Goal: Task Accomplishment & Management: Manage account settings

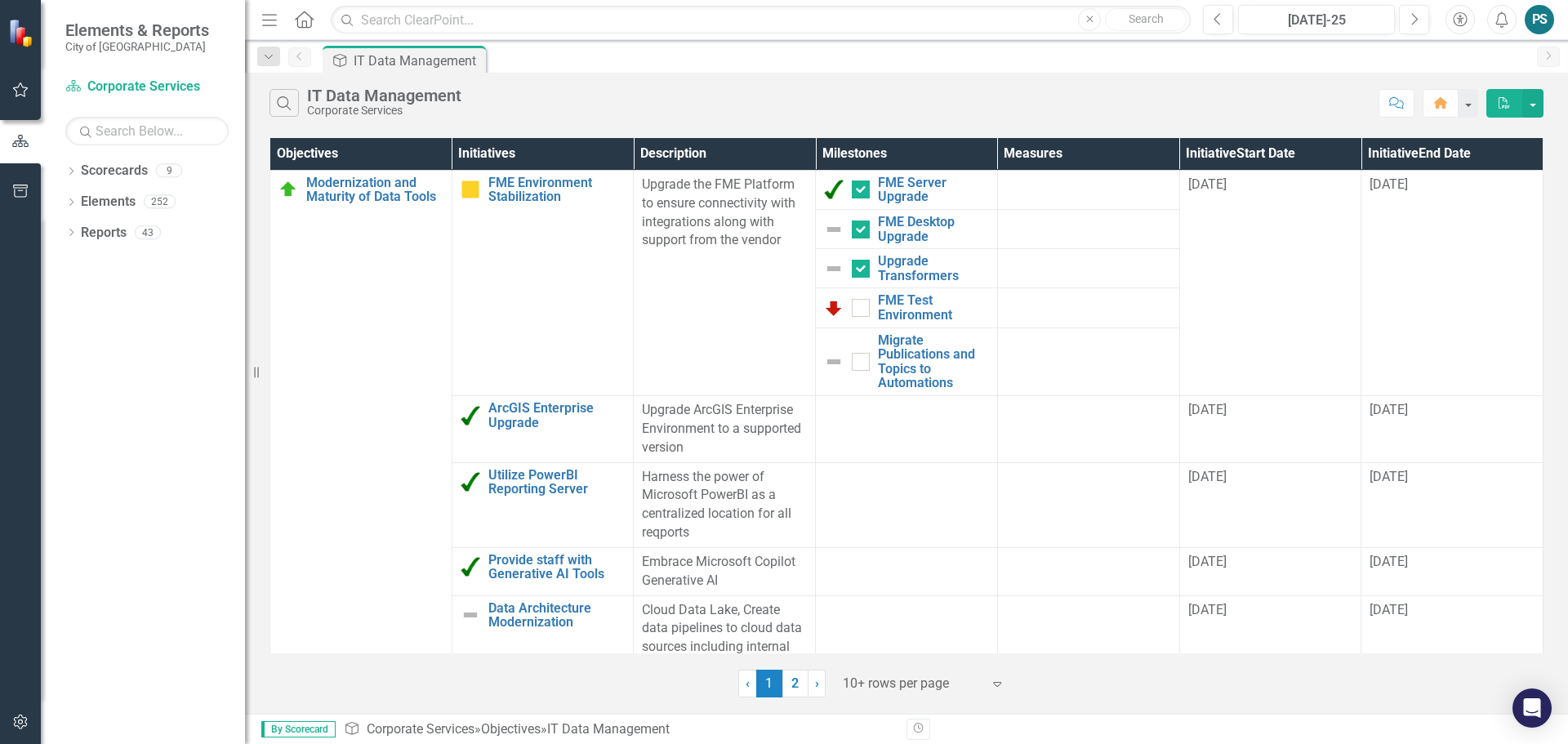
click at [963, 694] on div at bounding box center [913, 684] width 139 height 22
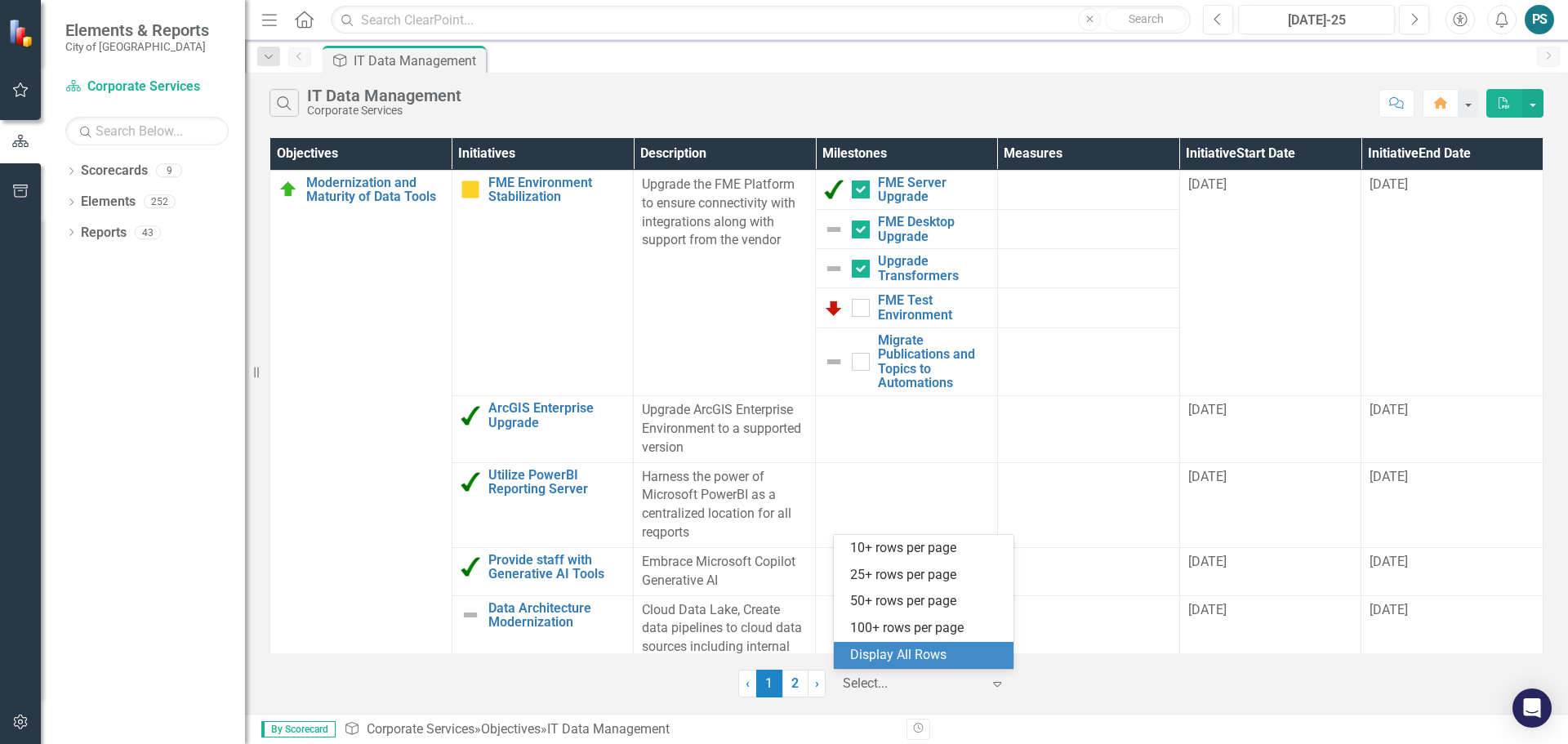
click at [911, 653] on div "Display All Rows" at bounding box center [927, 655] width 154 height 19
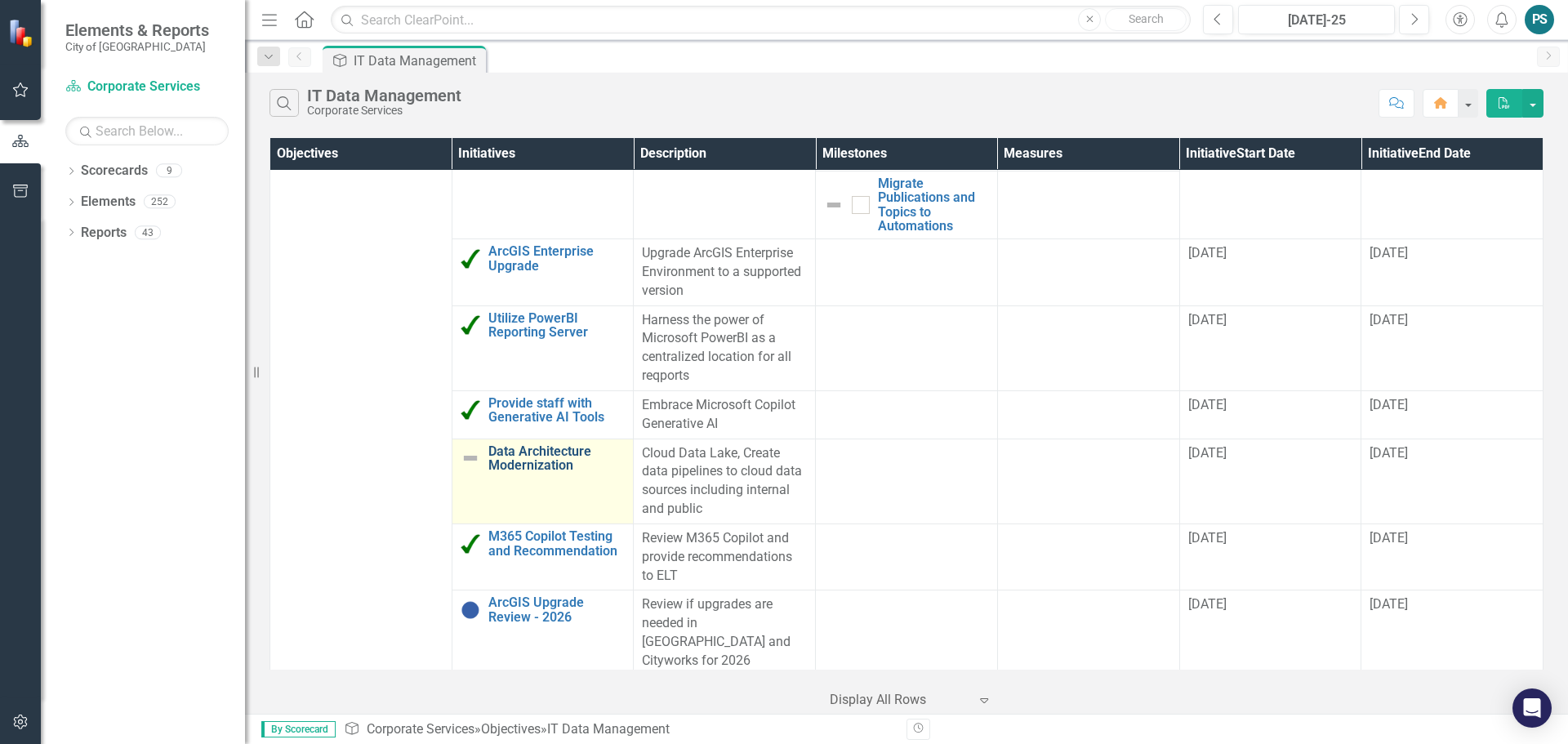
scroll to position [163, 0]
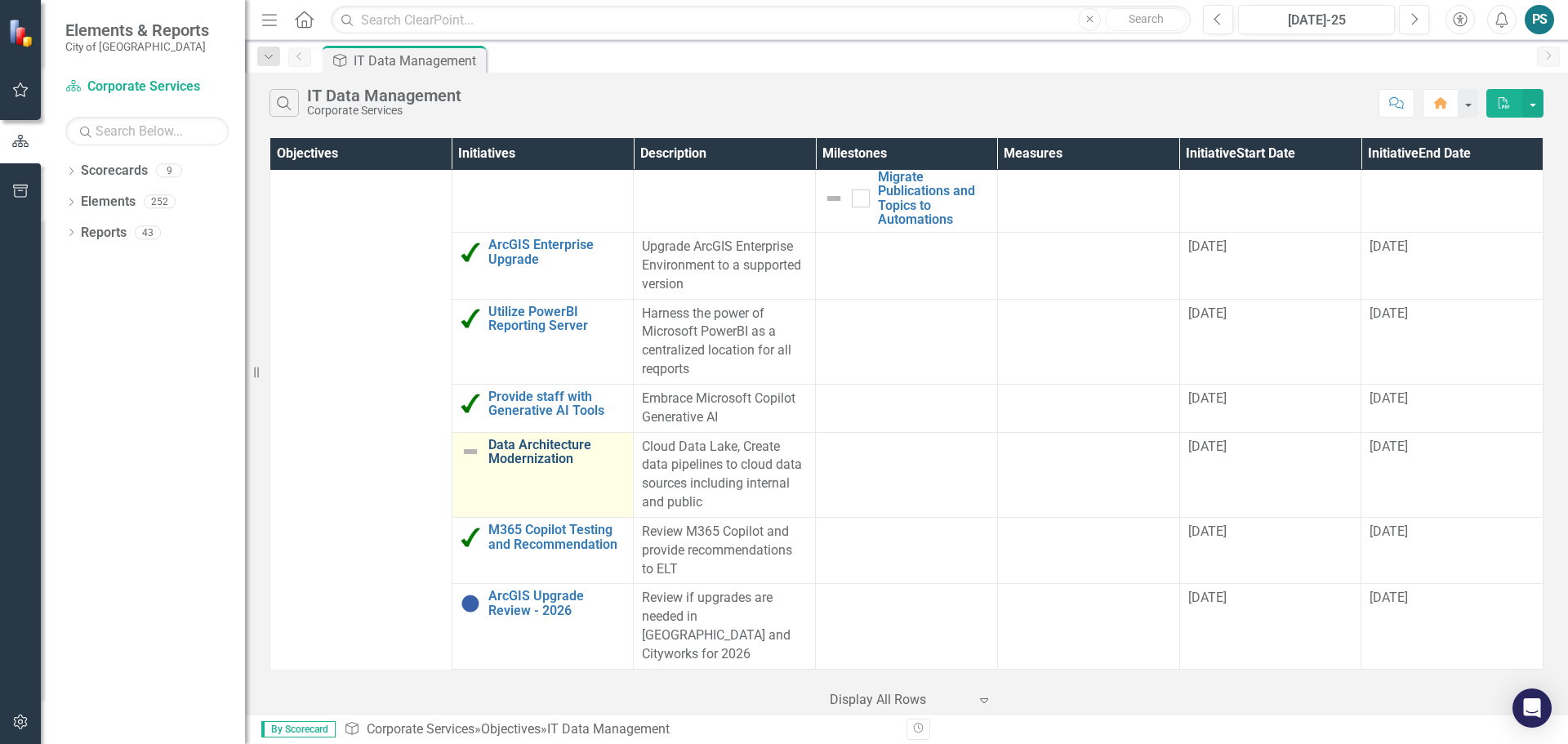
click at [524, 443] on link "Data Architecture Modernization" at bounding box center [557, 452] width 137 height 29
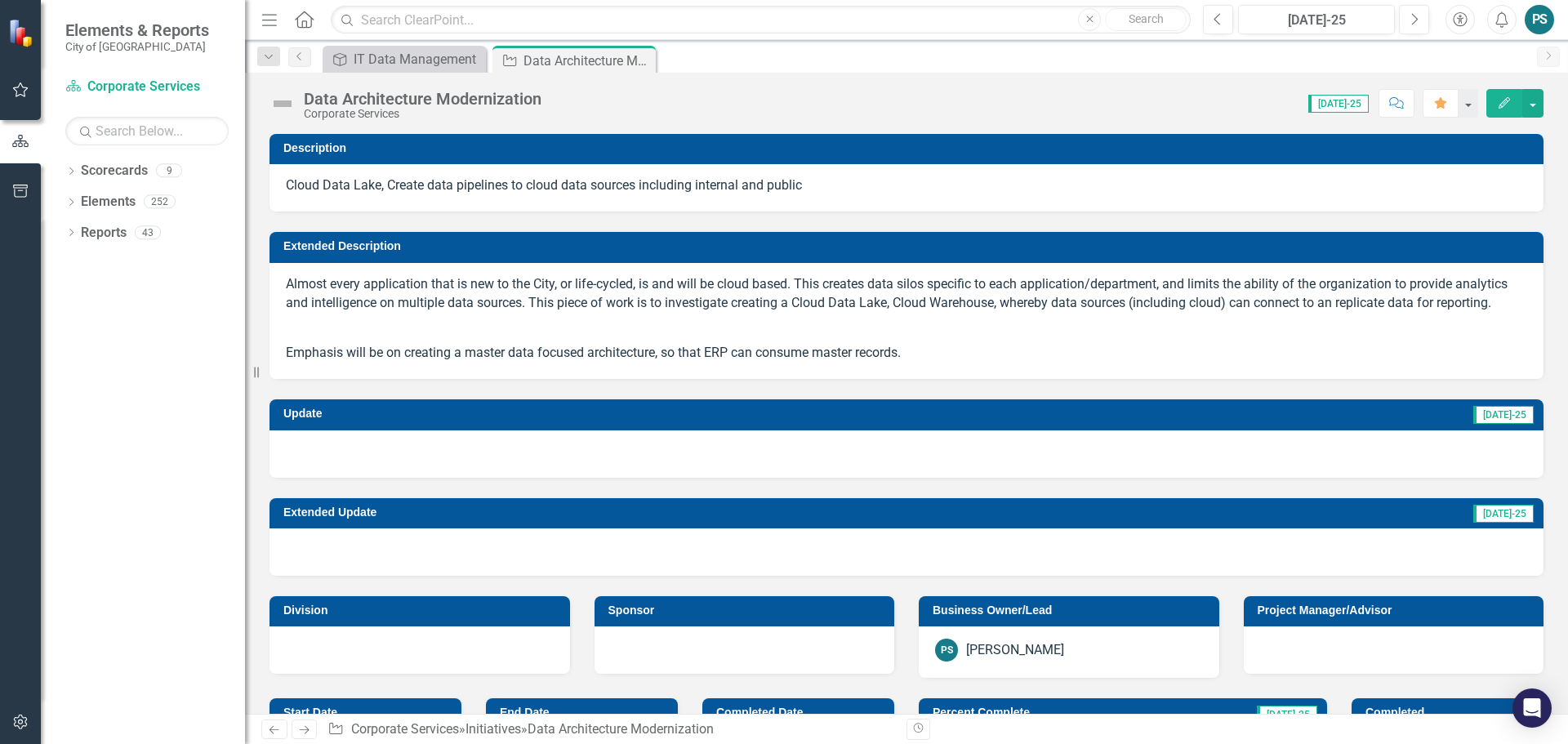
click at [376, 456] on div at bounding box center [907, 454] width 1275 height 47
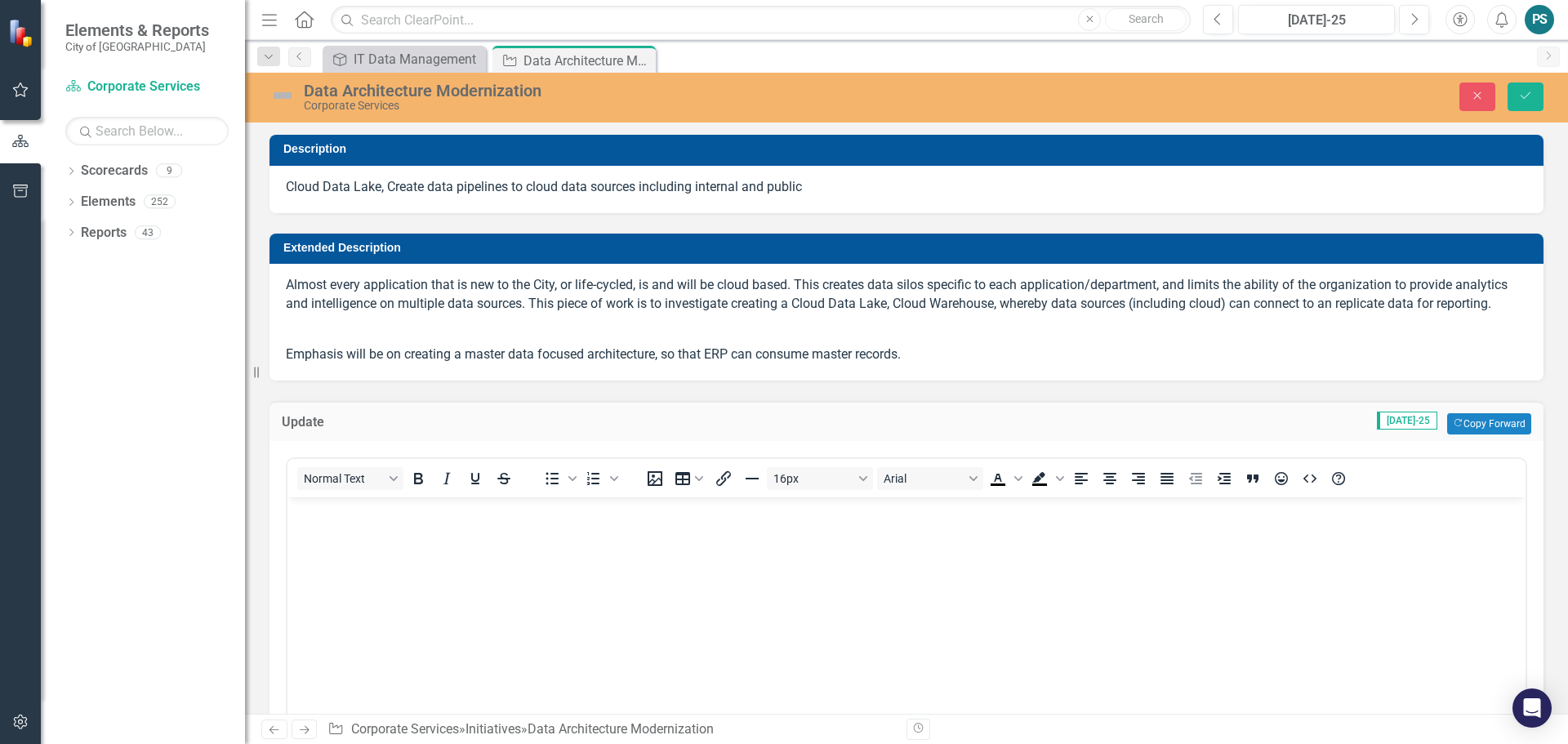
click at [346, 505] on p "Rich Text Area. Press ALT-0 for help." at bounding box center [907, 510] width 1230 height 19
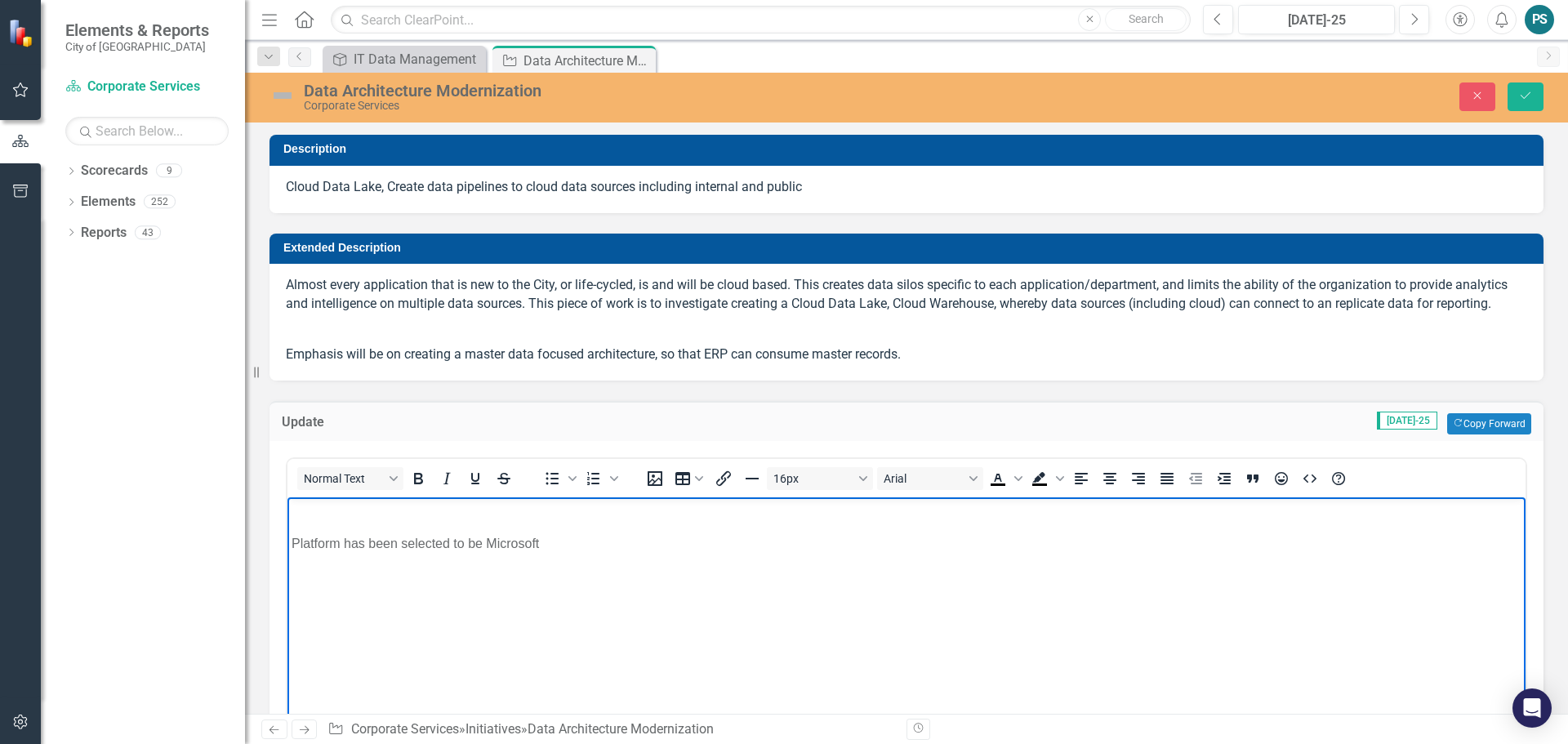
drag, startPoint x: 555, startPoint y: 538, endPoint x: -18, endPoint y: 542, distance: 573.0
click at [288, 542] on html "Platform has been selected to be Microsoft" at bounding box center [907, 619] width 1238 height 245
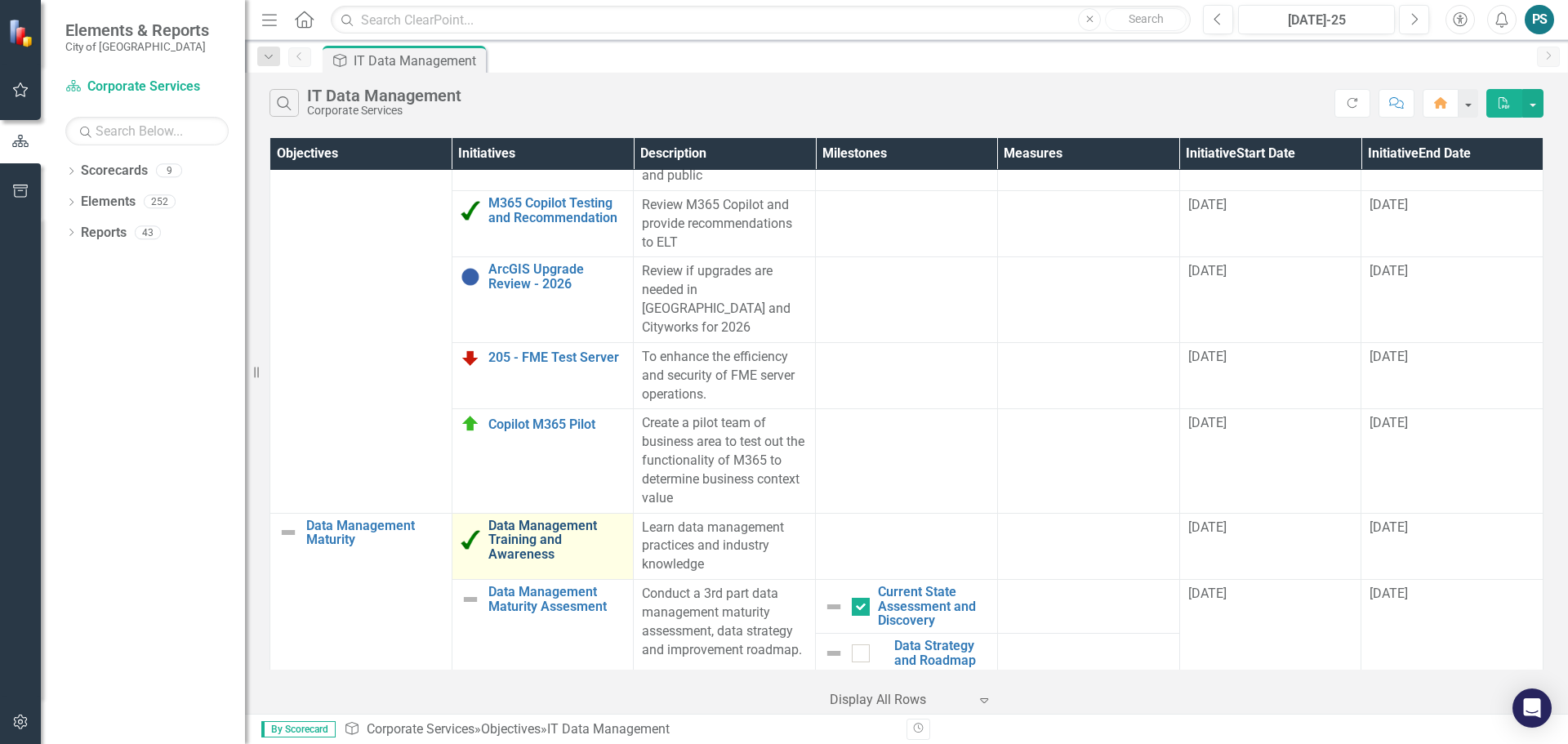
scroll to position [572, 0]
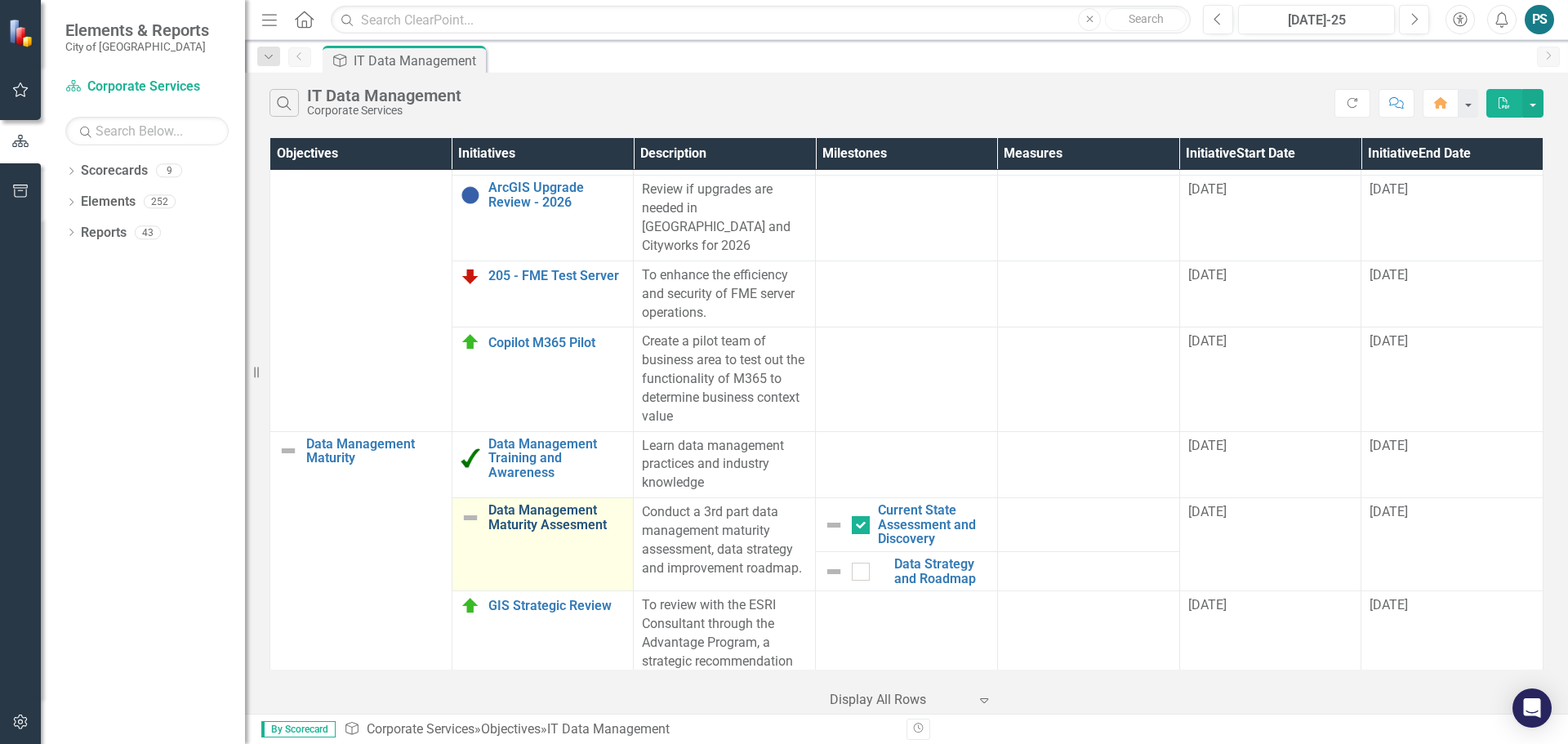
click at [527, 503] on link "Data Management Maturity Assesment" at bounding box center [557, 517] width 137 height 29
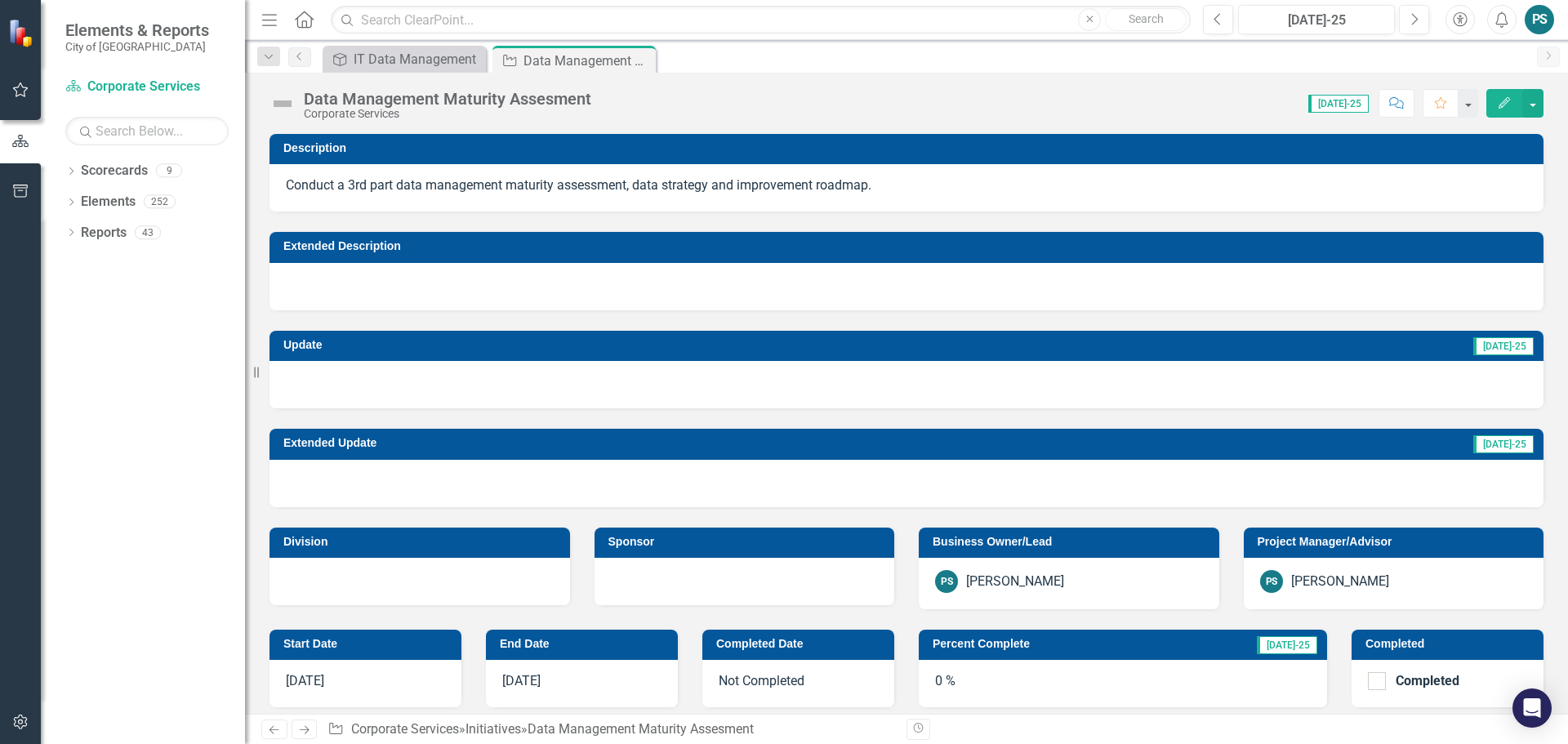
checkbox input "true"
click at [288, 103] on img at bounding box center [282, 103] width 26 height 26
click at [288, 103] on img at bounding box center [282, 103] width 26 height 26
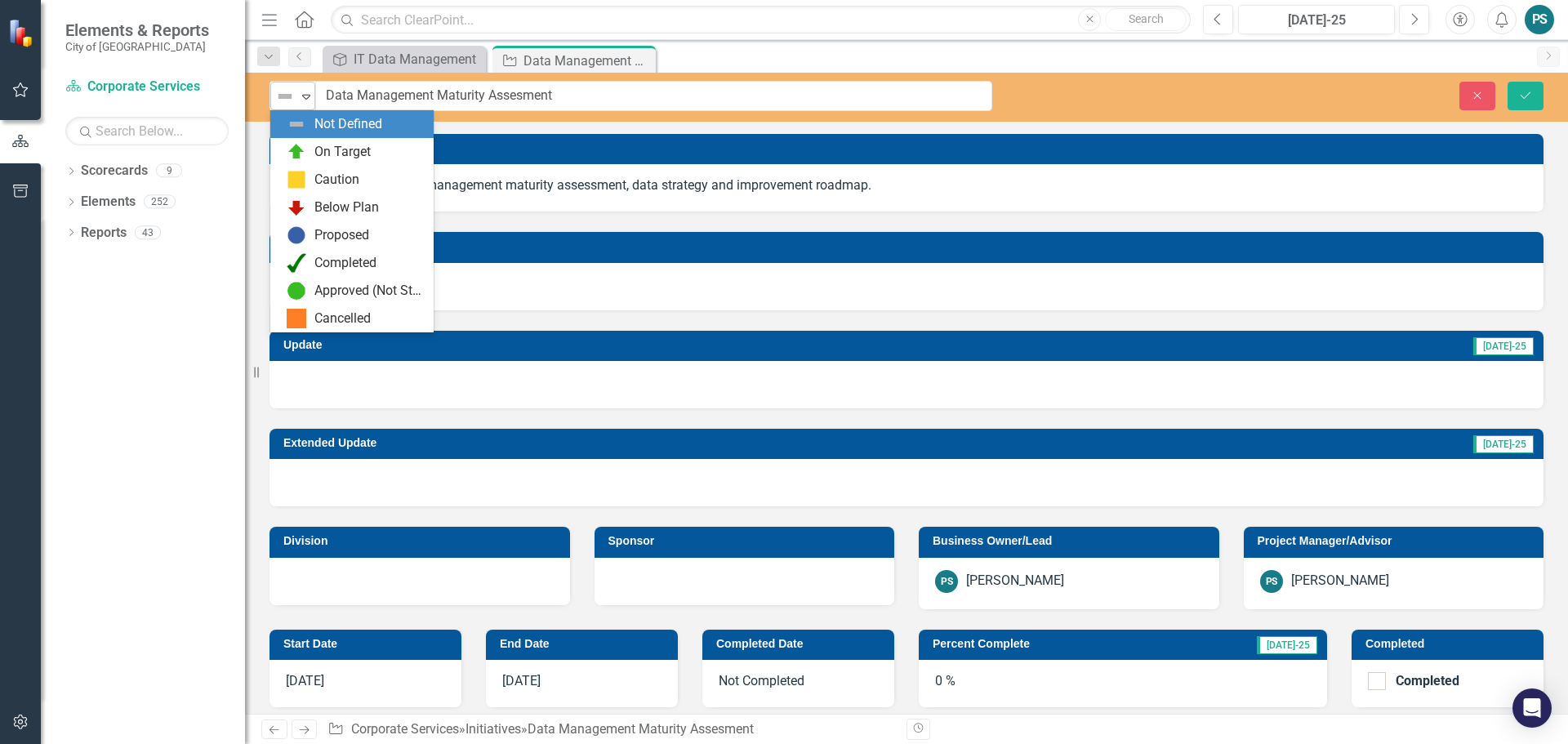
click at [315, 97] on div "Not Defined Expand" at bounding box center [293, 96] width 45 height 29
click at [332, 146] on div "On Target" at bounding box center [343, 152] width 57 height 19
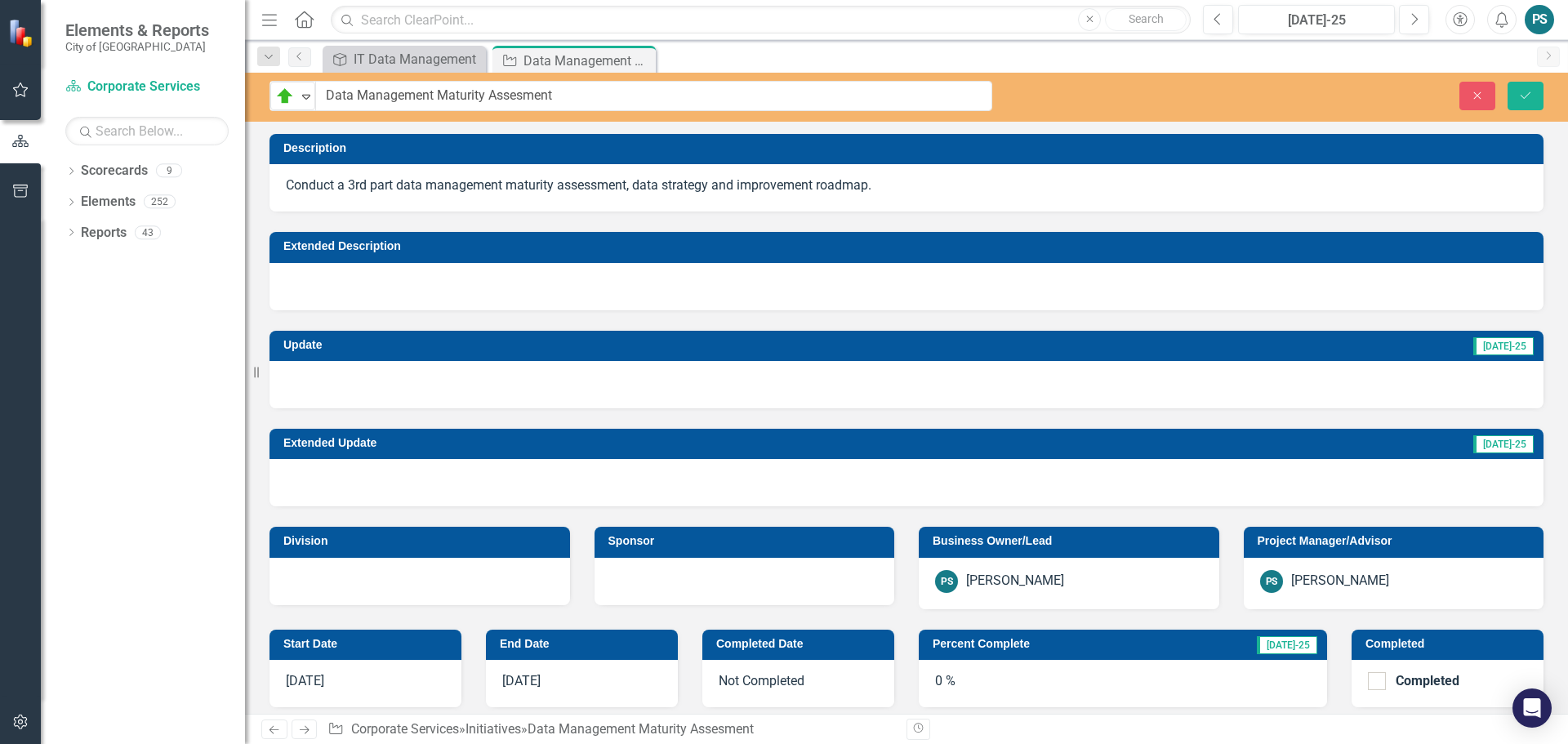
click at [1112, 677] on div "0 %" at bounding box center [1122, 683] width 408 height 47
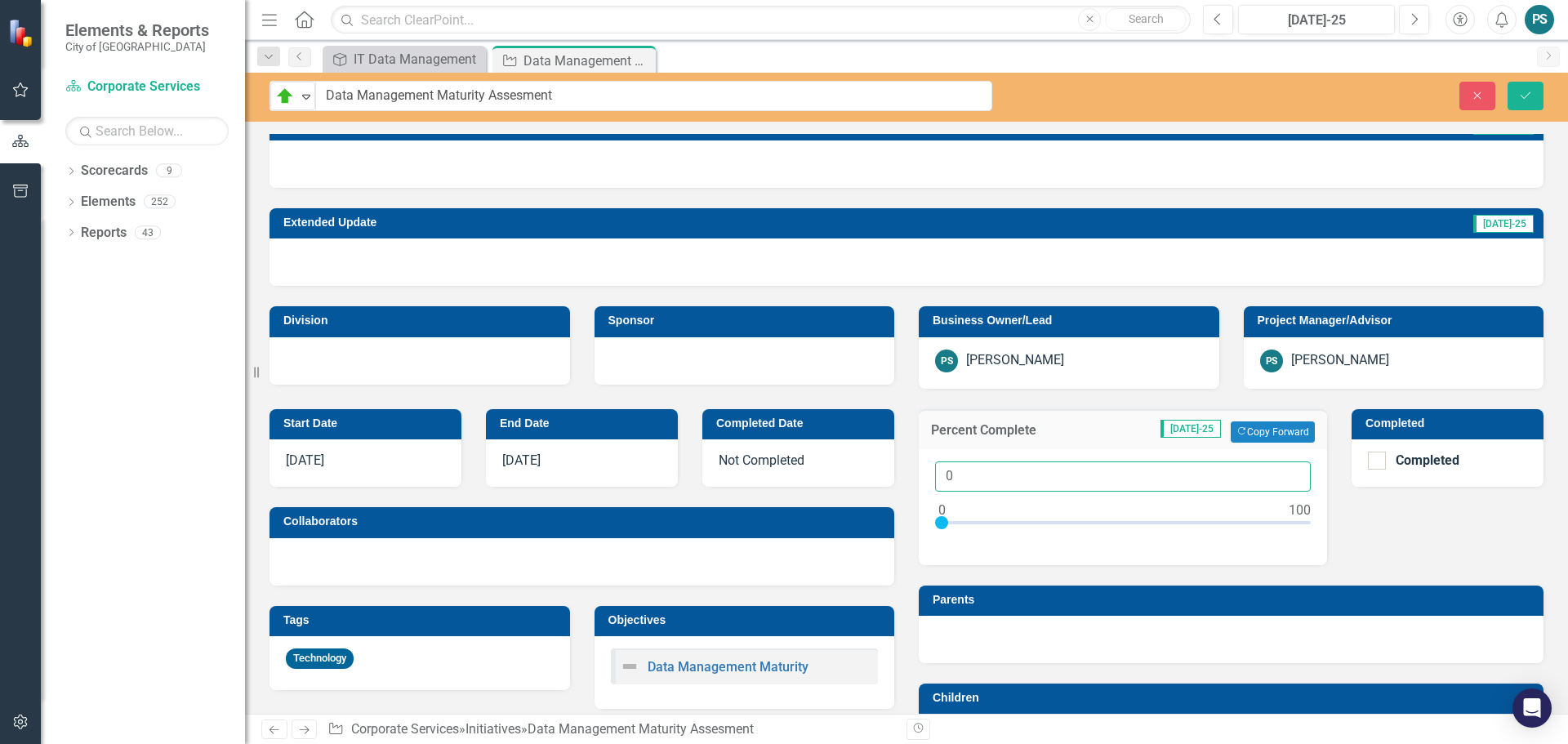
scroll to position [271, 0]
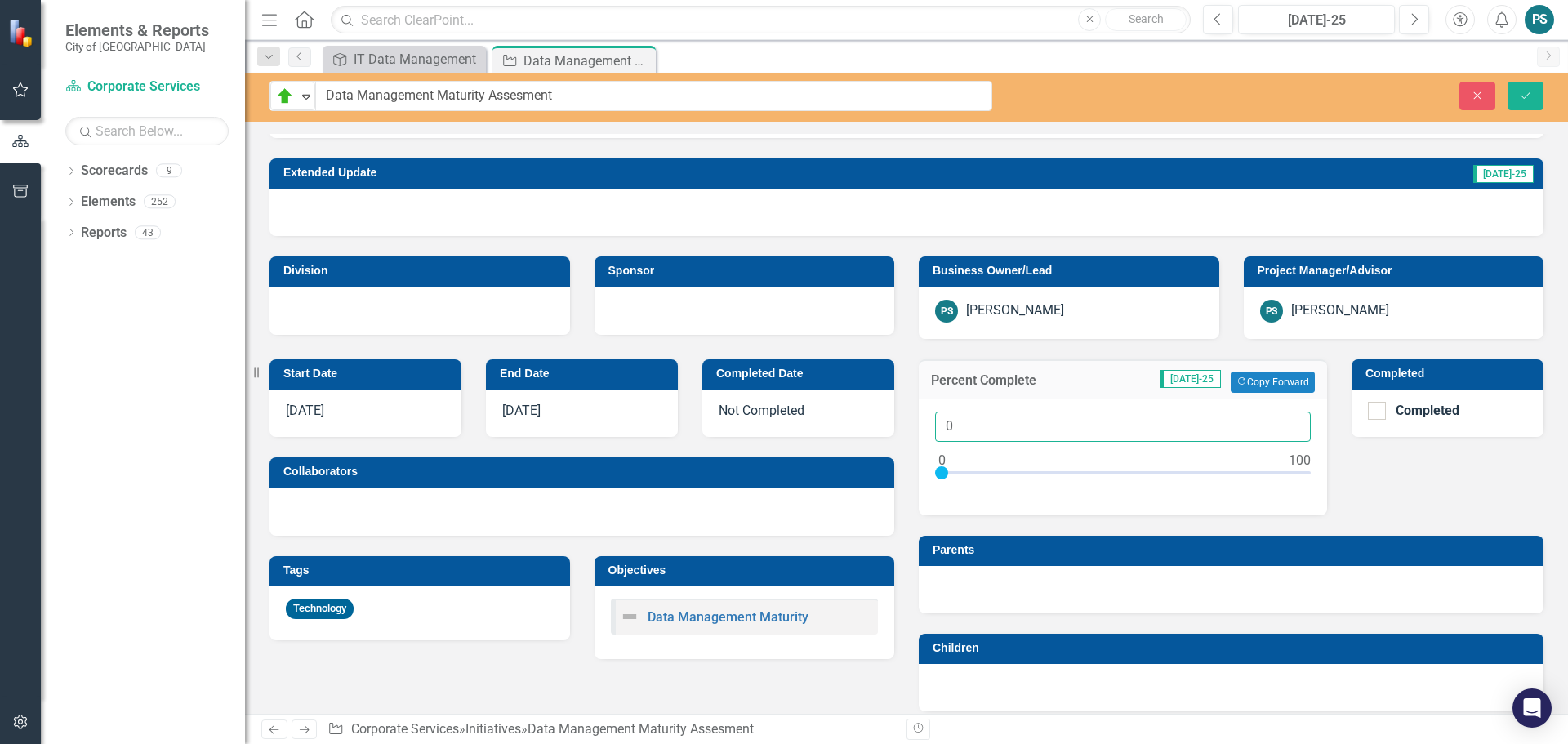
drag, startPoint x: 1192, startPoint y: 708, endPoint x: 886, endPoint y: 440, distance: 406.8
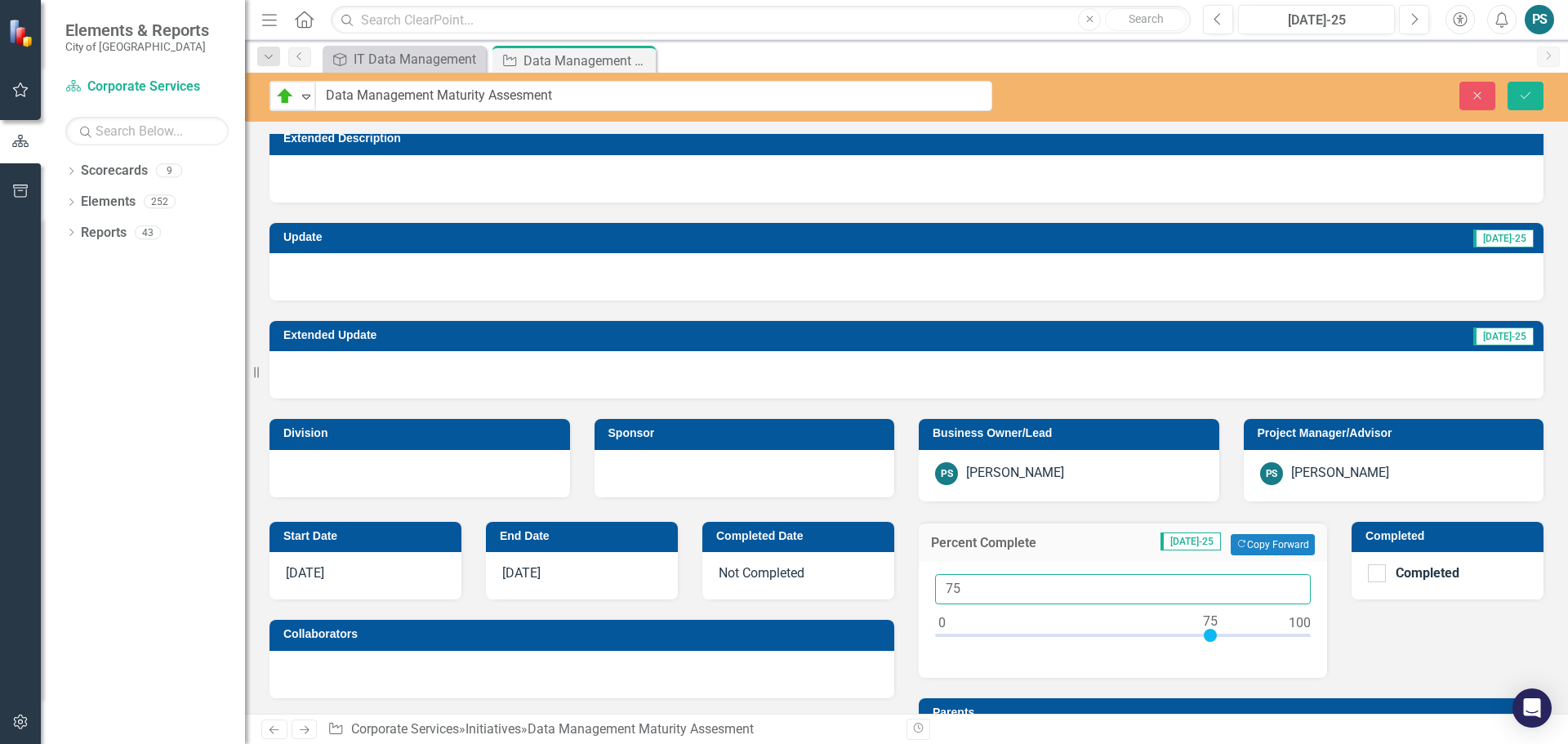
scroll to position [107, 0]
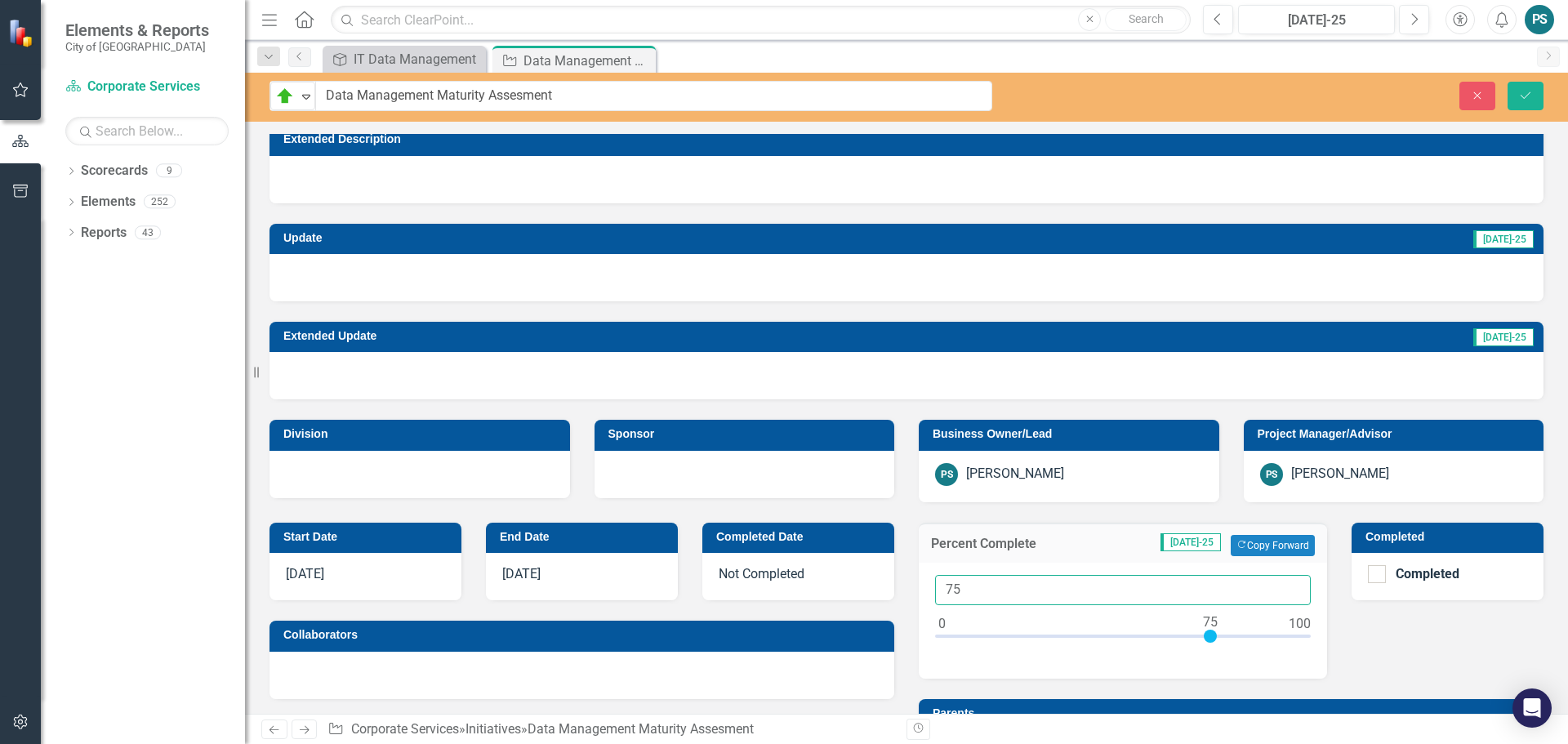
type input "75"
click at [430, 286] on div at bounding box center [907, 277] width 1275 height 47
click at [429, 286] on div at bounding box center [907, 277] width 1275 height 47
click at [356, 284] on div at bounding box center [907, 277] width 1275 height 47
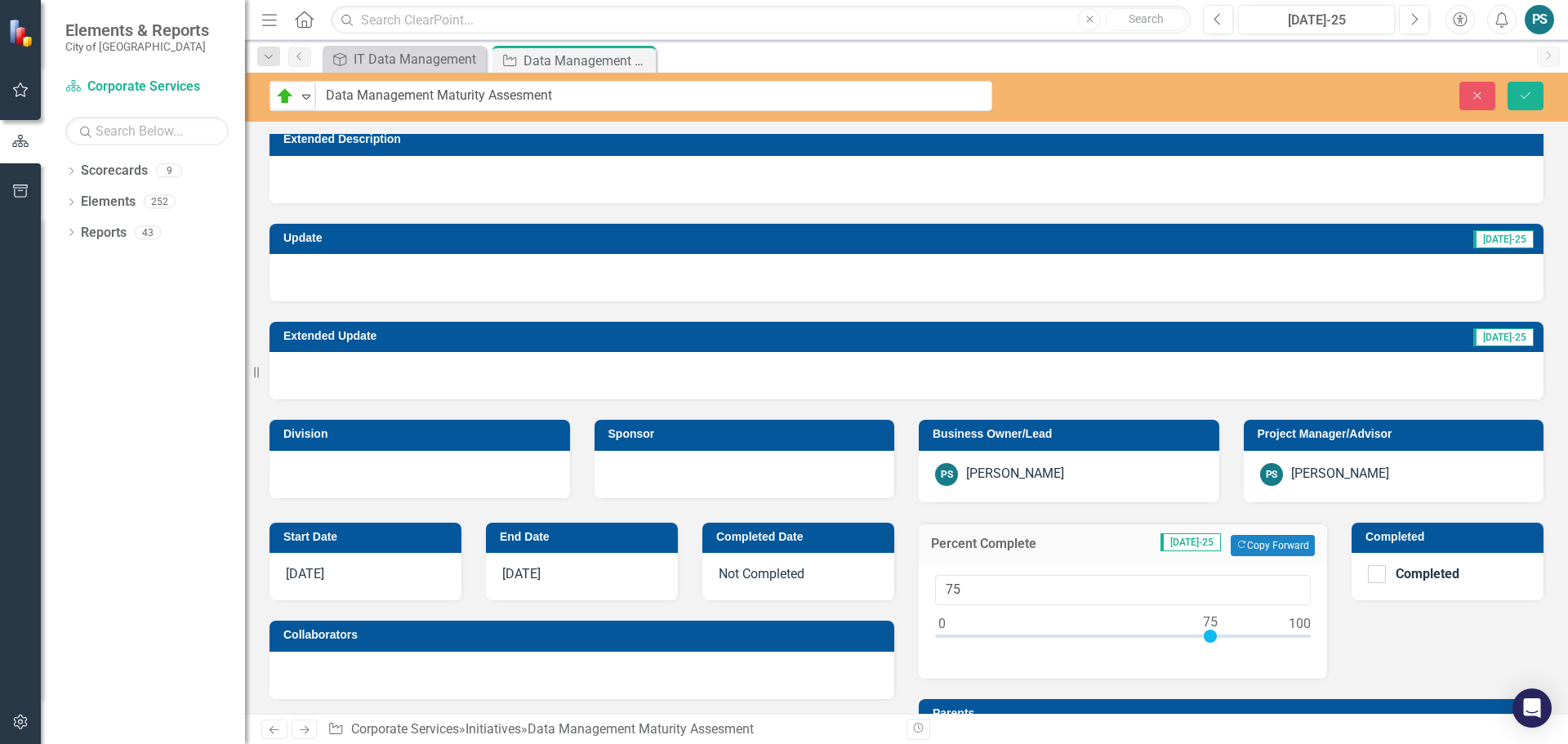
click at [356, 284] on div at bounding box center [907, 277] width 1275 height 47
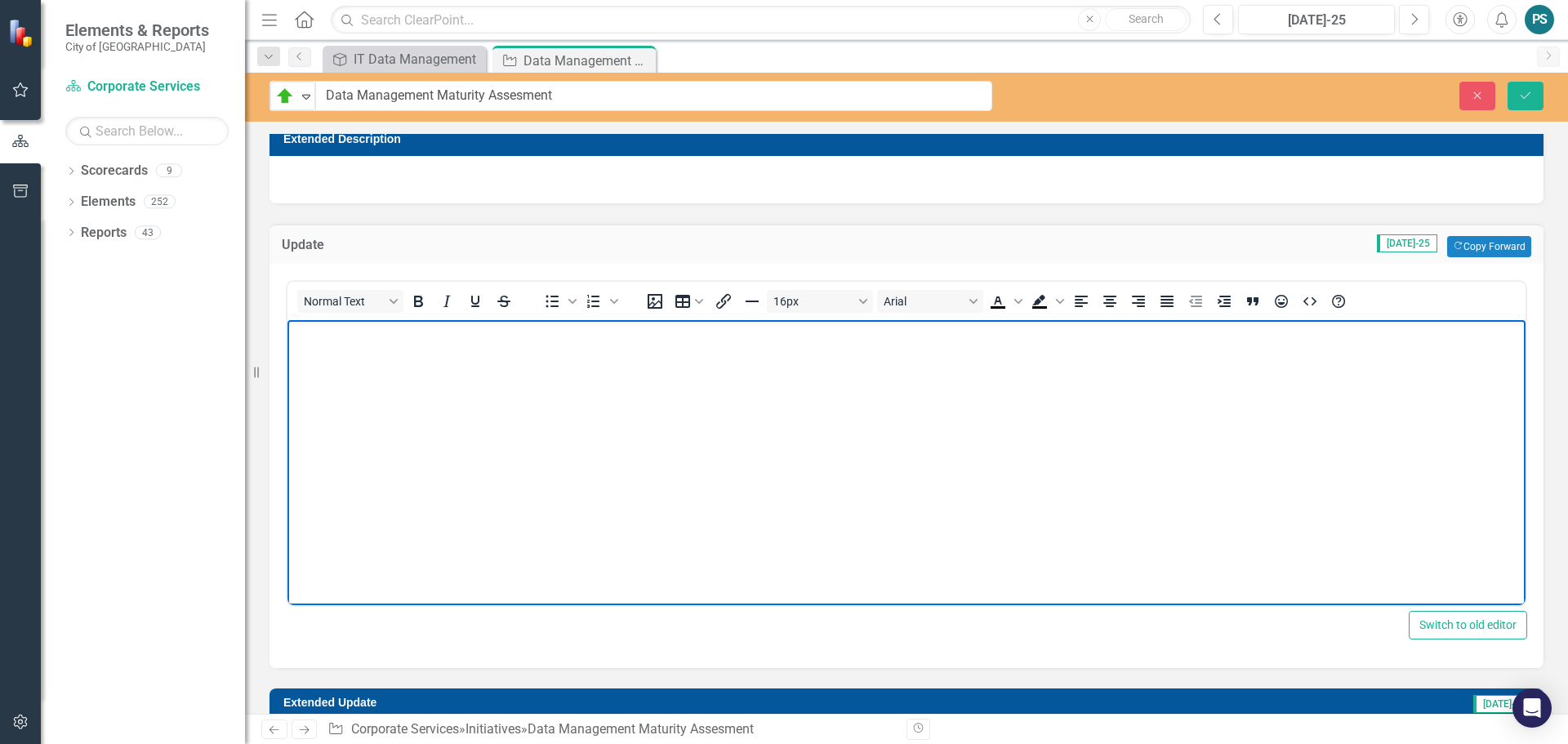
click at [473, 413] on body "Rich Text Area. Press ALT-0 for help." at bounding box center [907, 442] width 1238 height 245
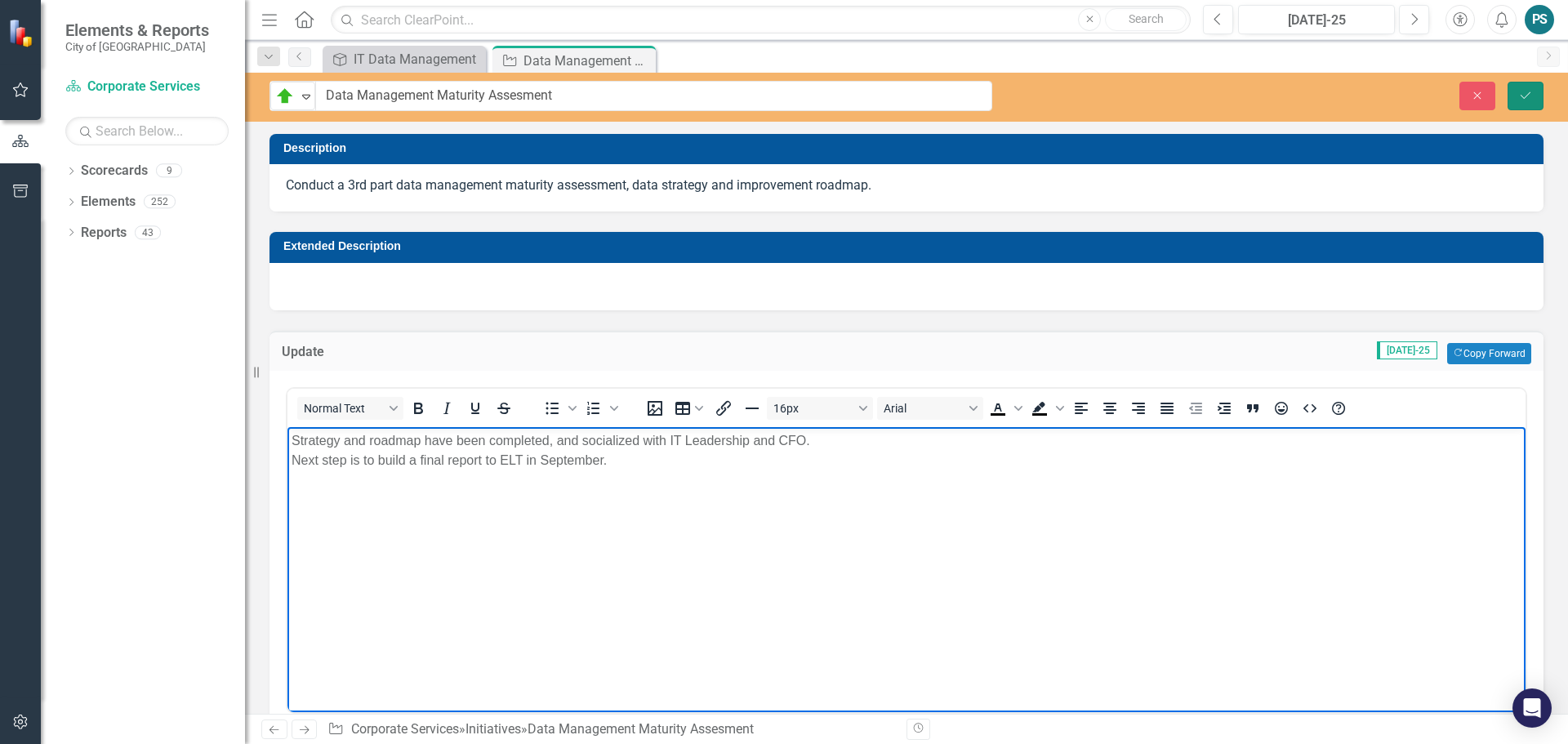
click at [1537, 96] on button "Save" at bounding box center [1526, 96] width 36 height 29
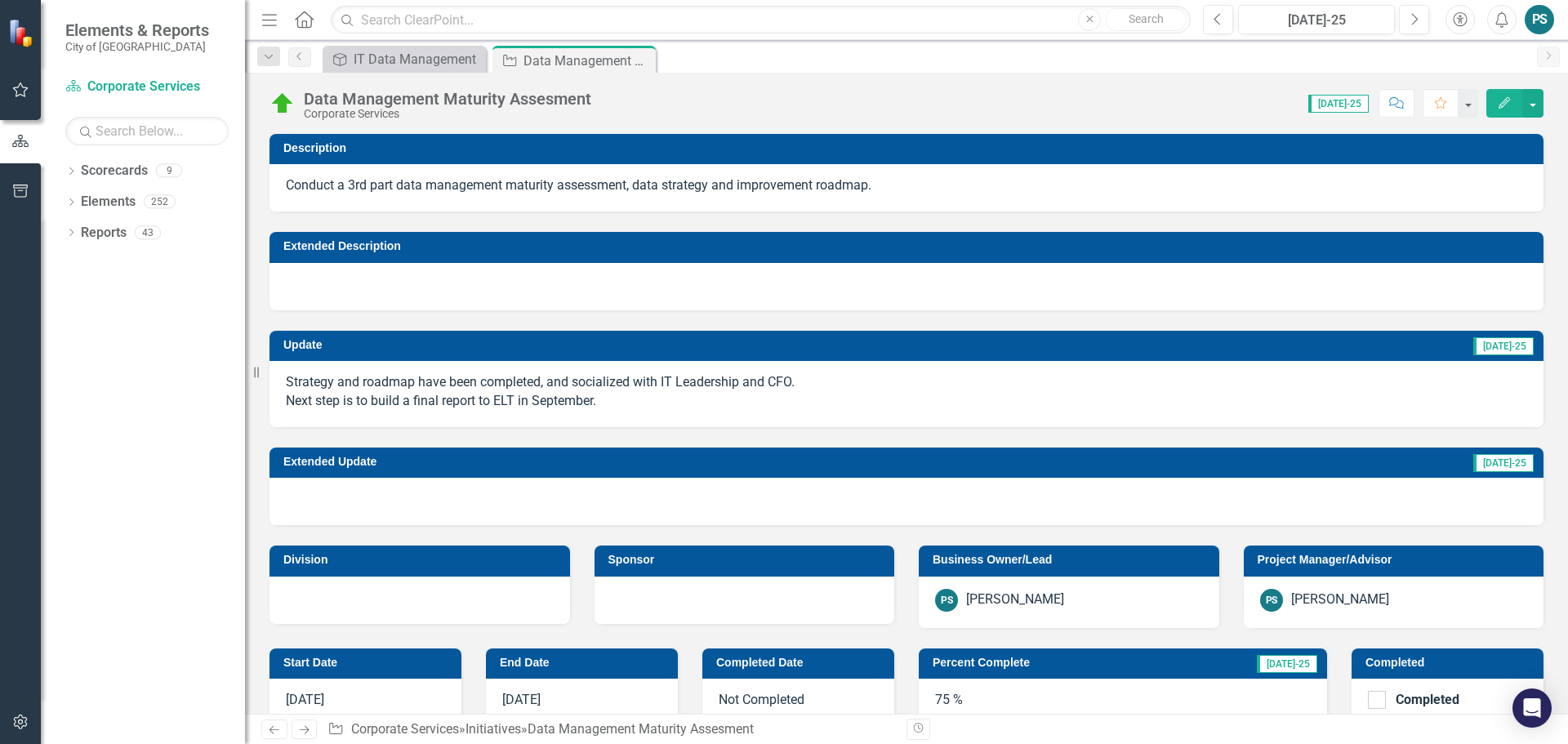
click at [0, 0] on icon at bounding box center [0, 0] width 0 height 0
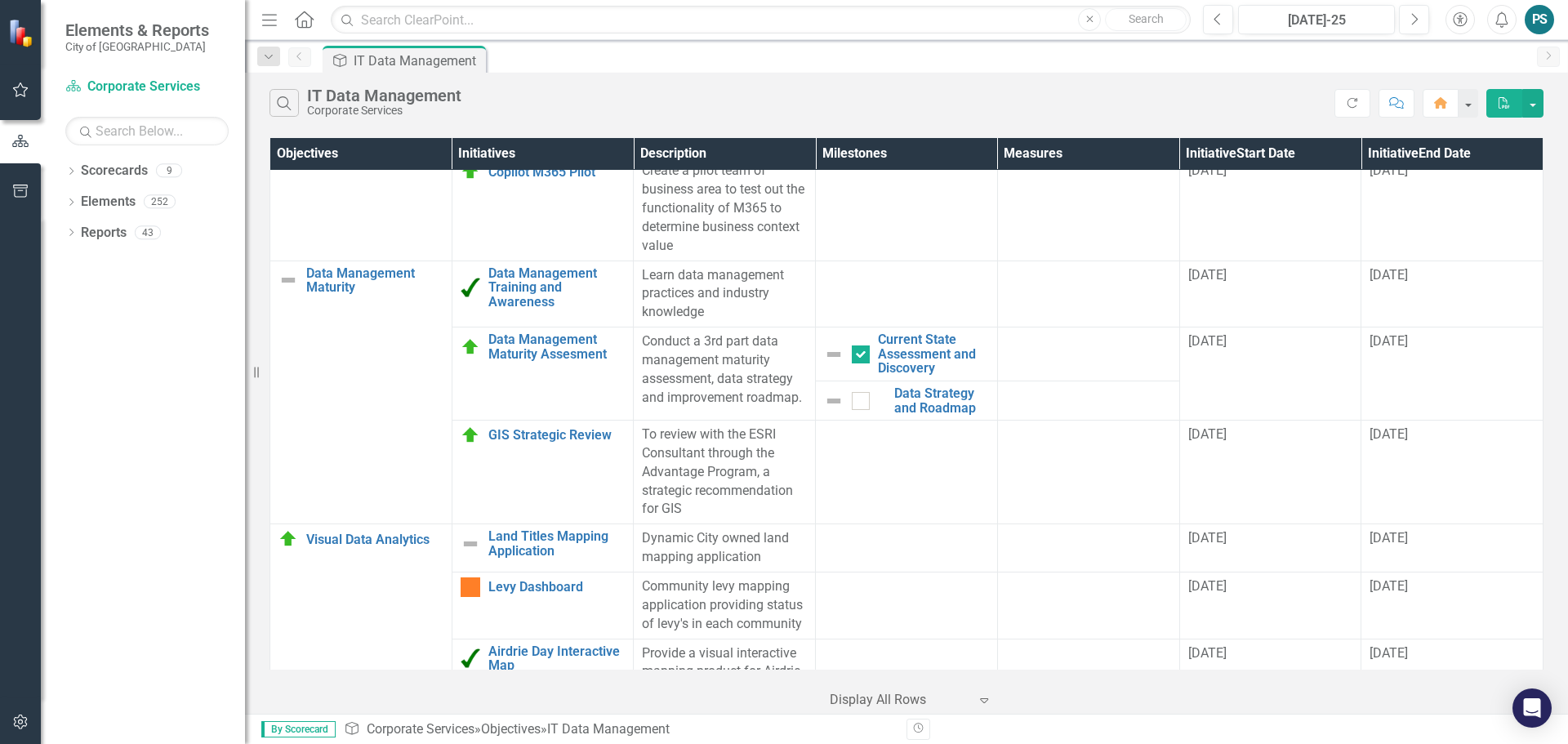
scroll to position [704, 0]
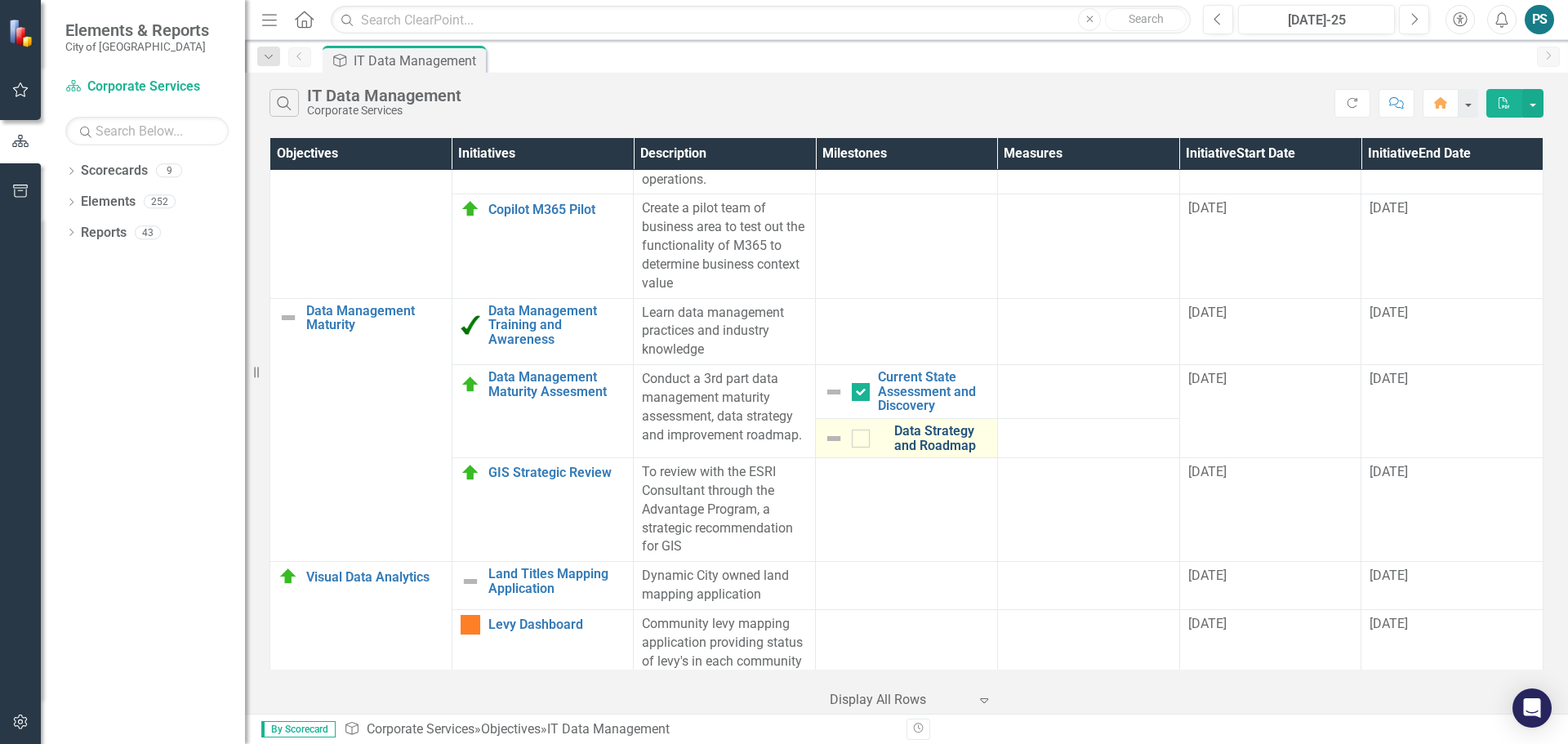
click at [923, 424] on link "Data Strategy and Roadmap" at bounding box center [941, 438] width 95 height 29
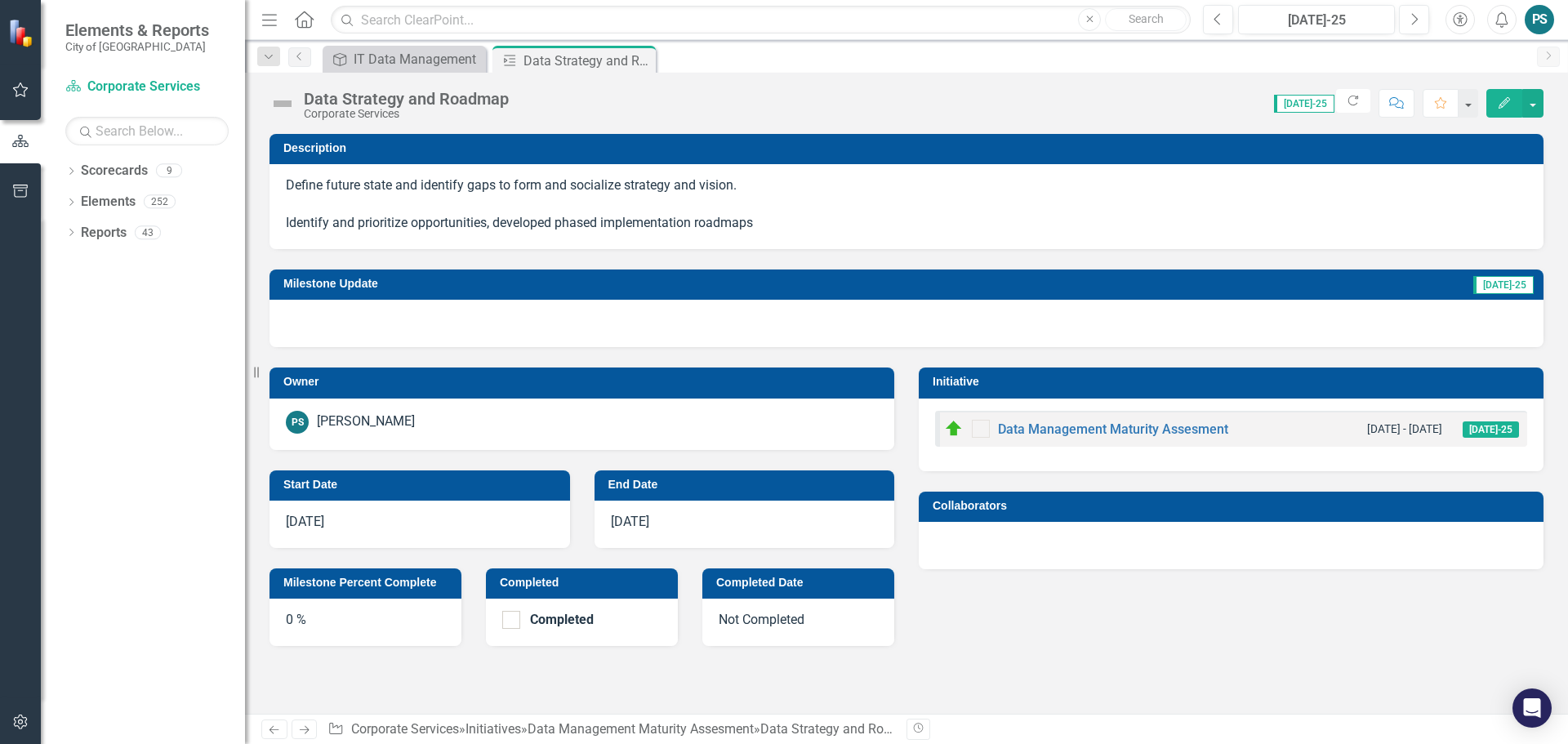
click at [417, 329] on div at bounding box center [907, 323] width 1275 height 47
click at [415, 328] on div at bounding box center [907, 323] width 1275 height 47
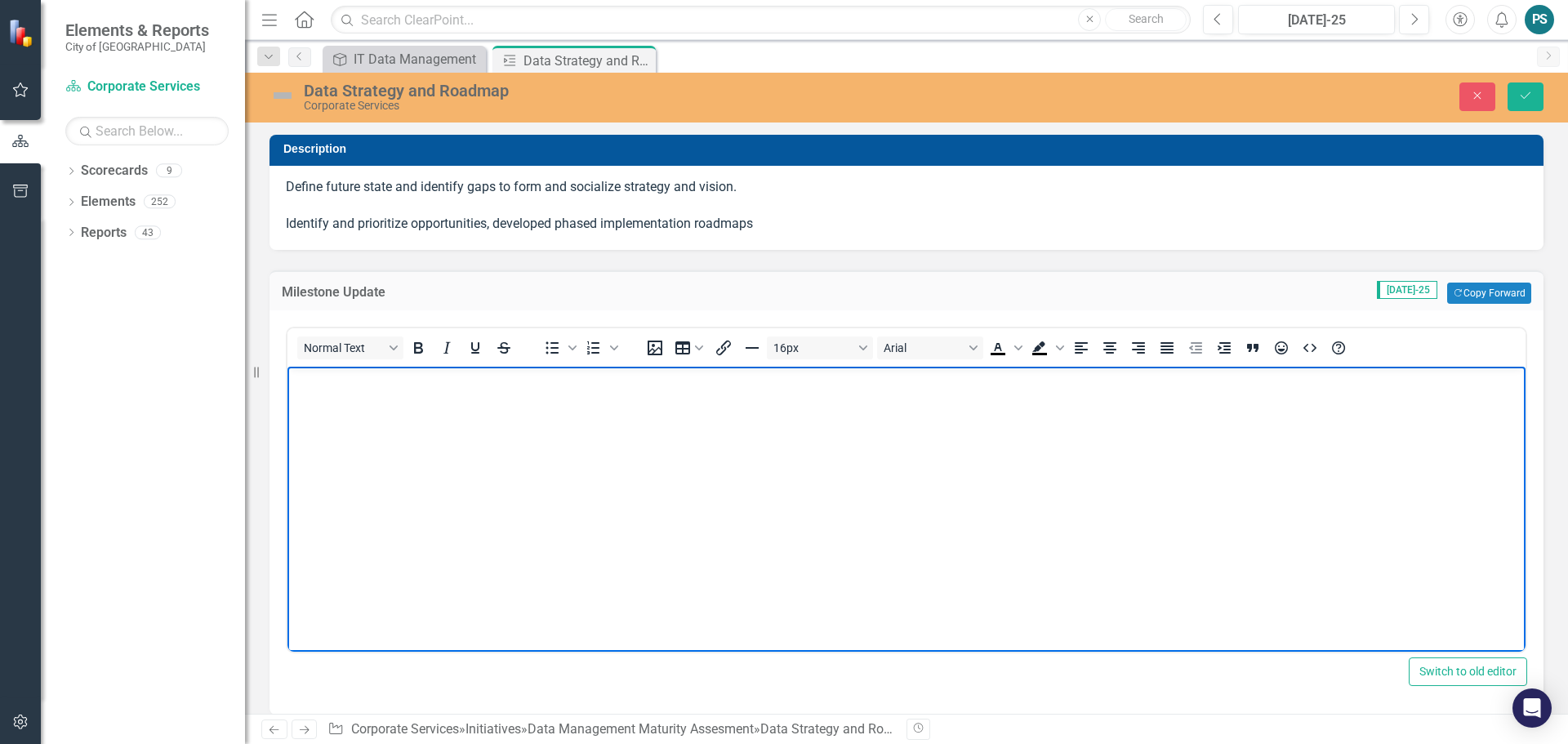
click at [406, 422] on body "Rich Text Area. Press ALT-0 for help." at bounding box center [907, 490] width 1238 height 245
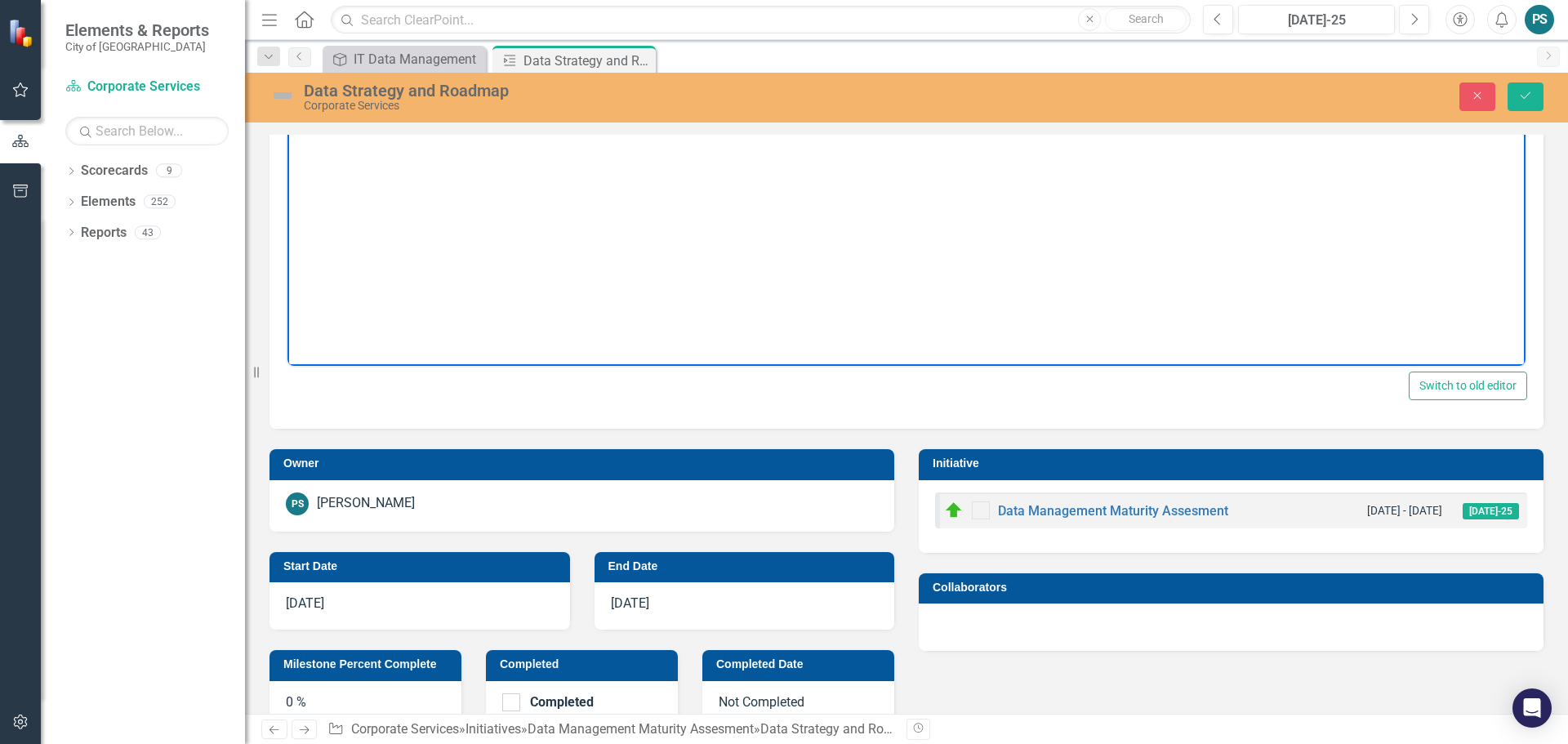
scroll to position [316, 0]
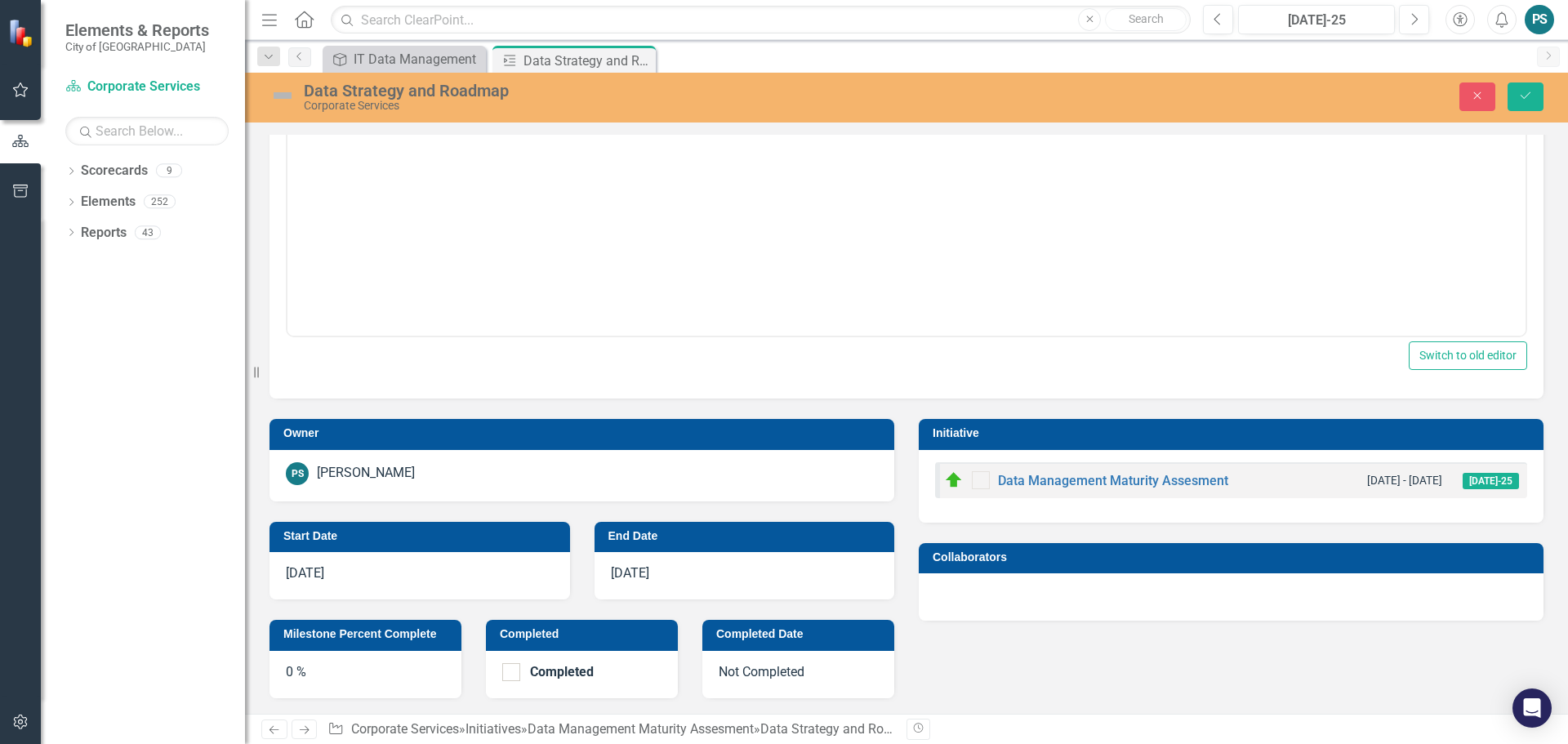
click at [344, 670] on div "0 %" at bounding box center [365, 675] width 192 height 47
click at [342, 670] on div "0 %" at bounding box center [365, 675] width 192 height 47
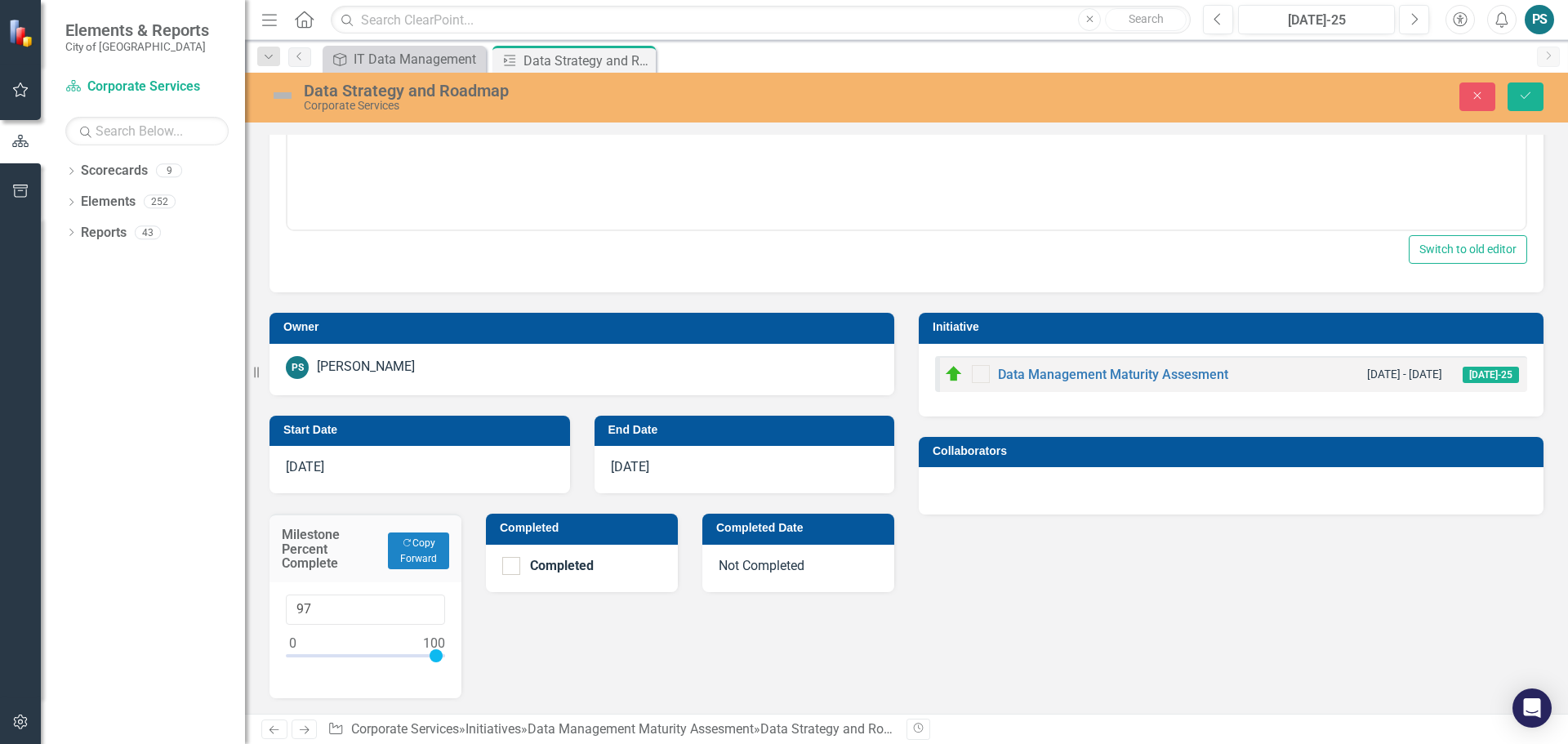
type input "100"
drag, startPoint x: 292, startPoint y: 658, endPoint x: 515, endPoint y: 599, distance: 230.7
click at [451, 655] on div "100" at bounding box center [365, 640] width 192 height 116
click at [508, 571] on div at bounding box center [511, 566] width 18 height 18
click at [508, 567] on input "Completed" at bounding box center [507, 562] width 11 height 11
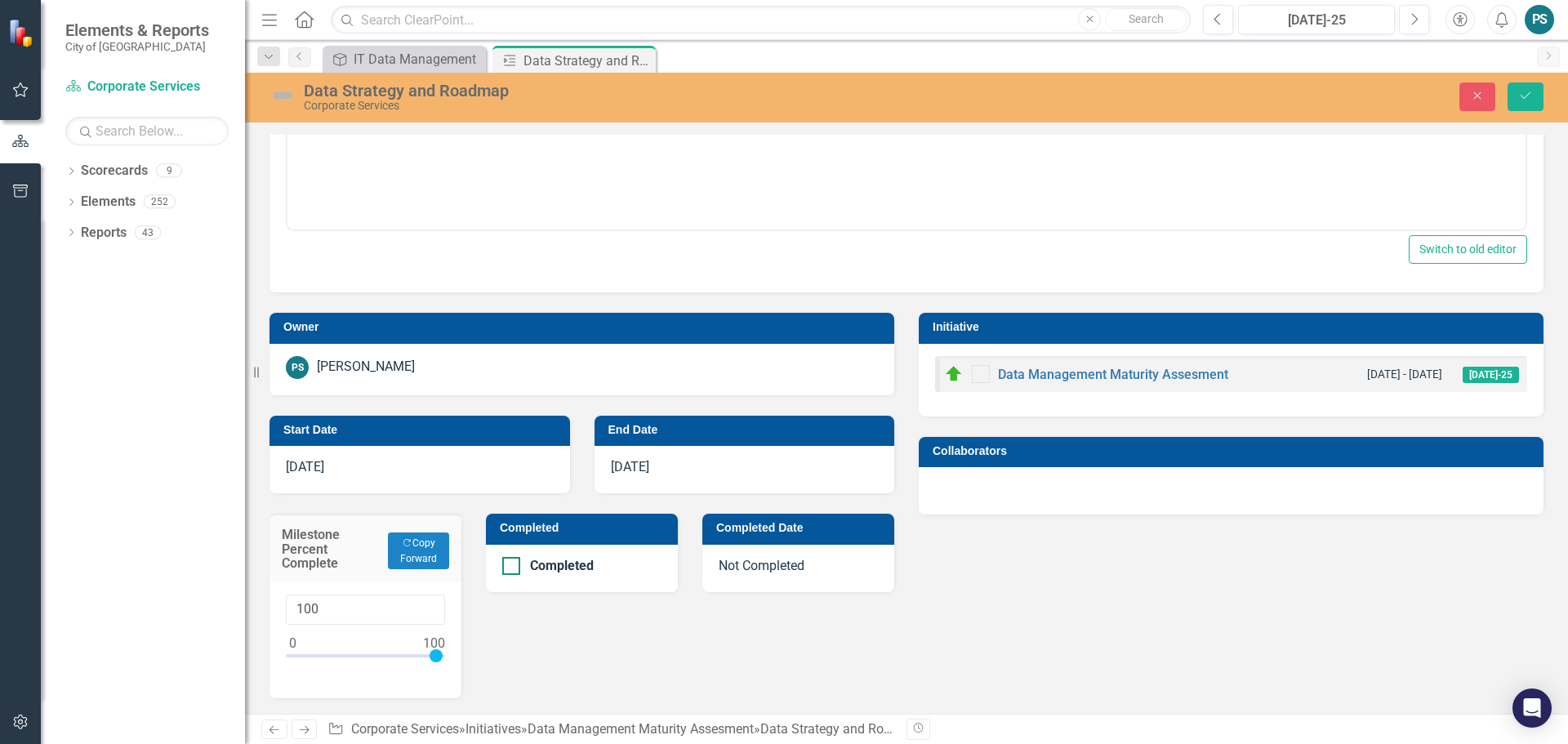
checkbox input "true"
click at [299, 98] on div "Data Strategy and Roadmap Corporate Services" at bounding box center [631, 96] width 723 height 31
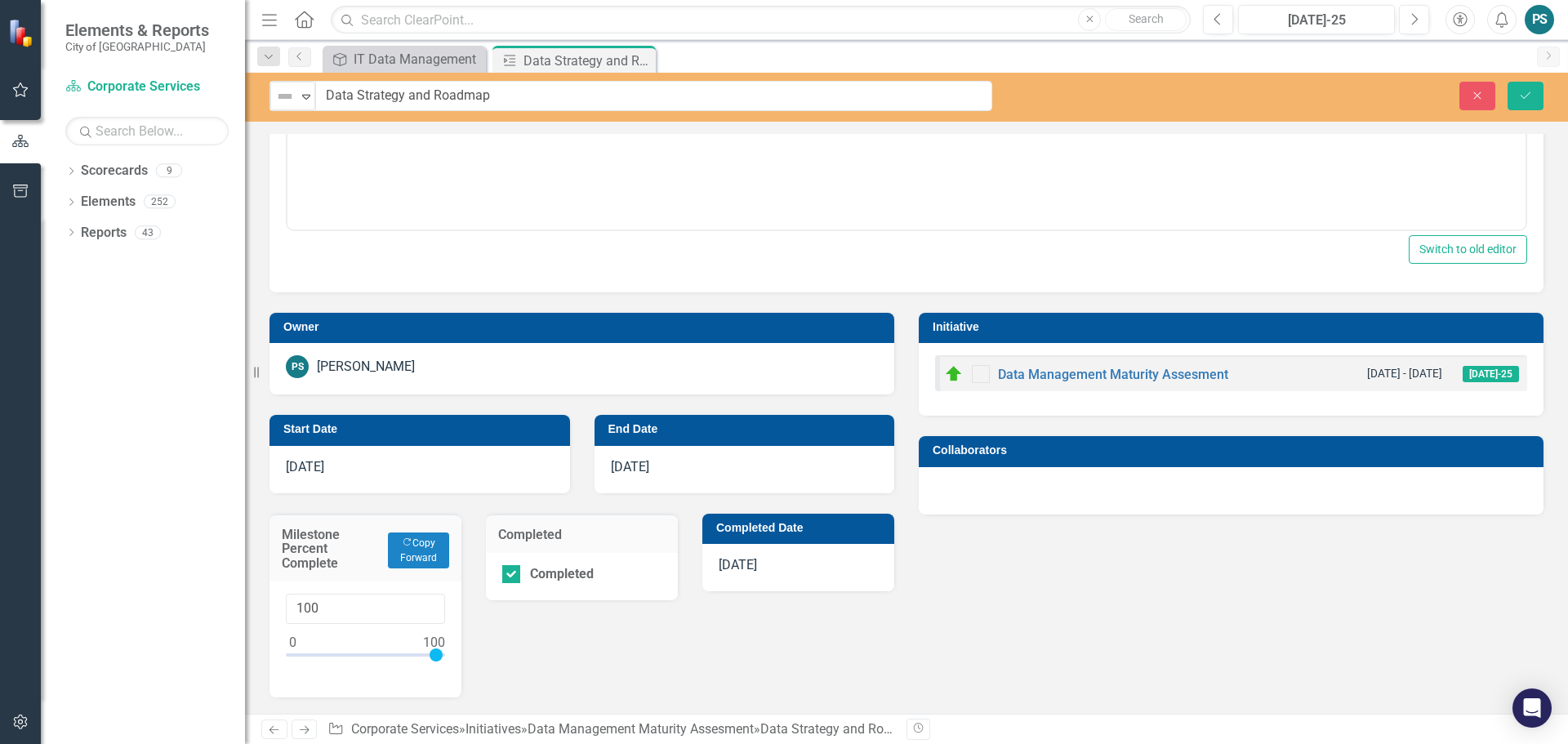
scroll to position [421, 0]
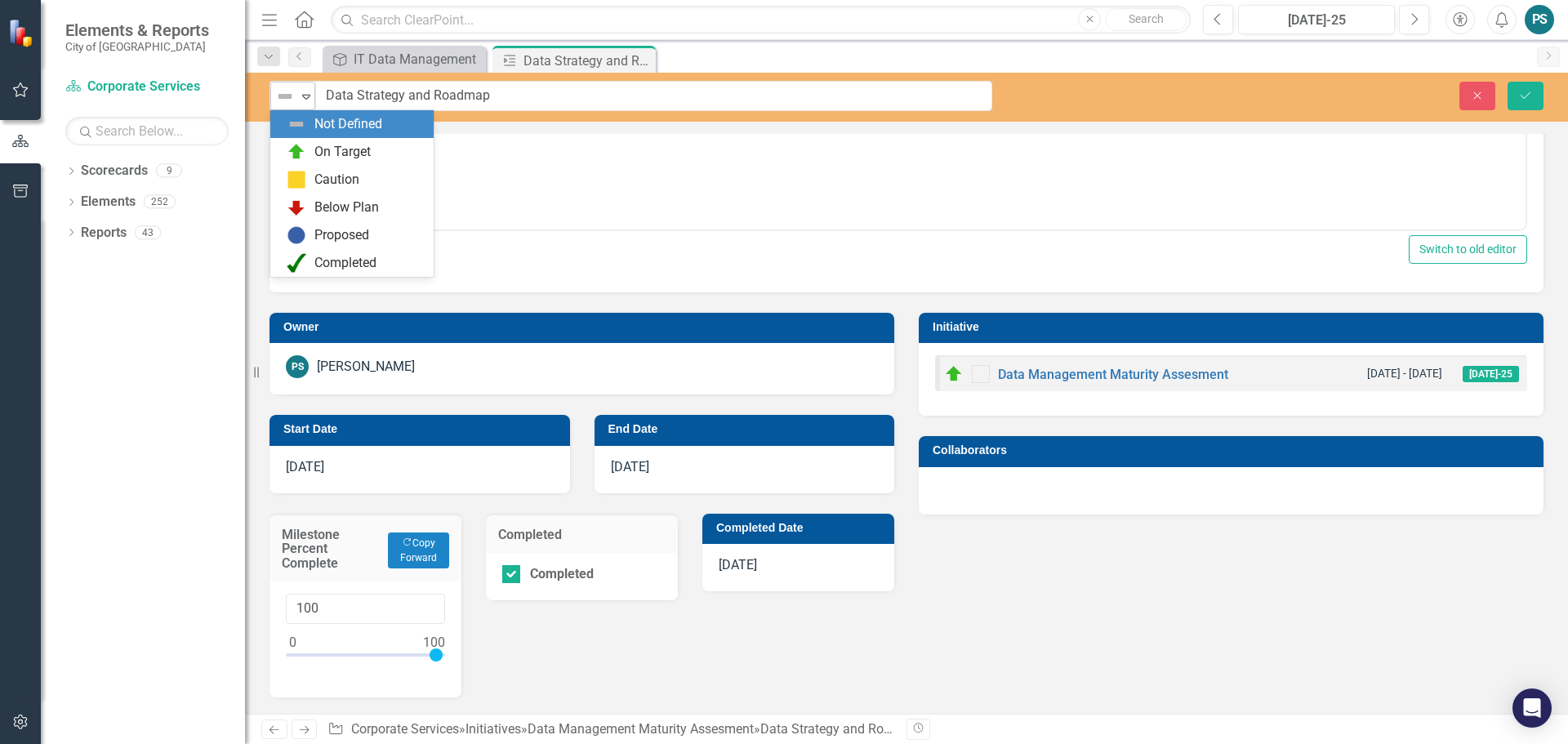
click at [308, 101] on icon "Expand" at bounding box center [305, 96] width 16 height 13
click at [343, 262] on div "Completed" at bounding box center [345, 263] width 62 height 19
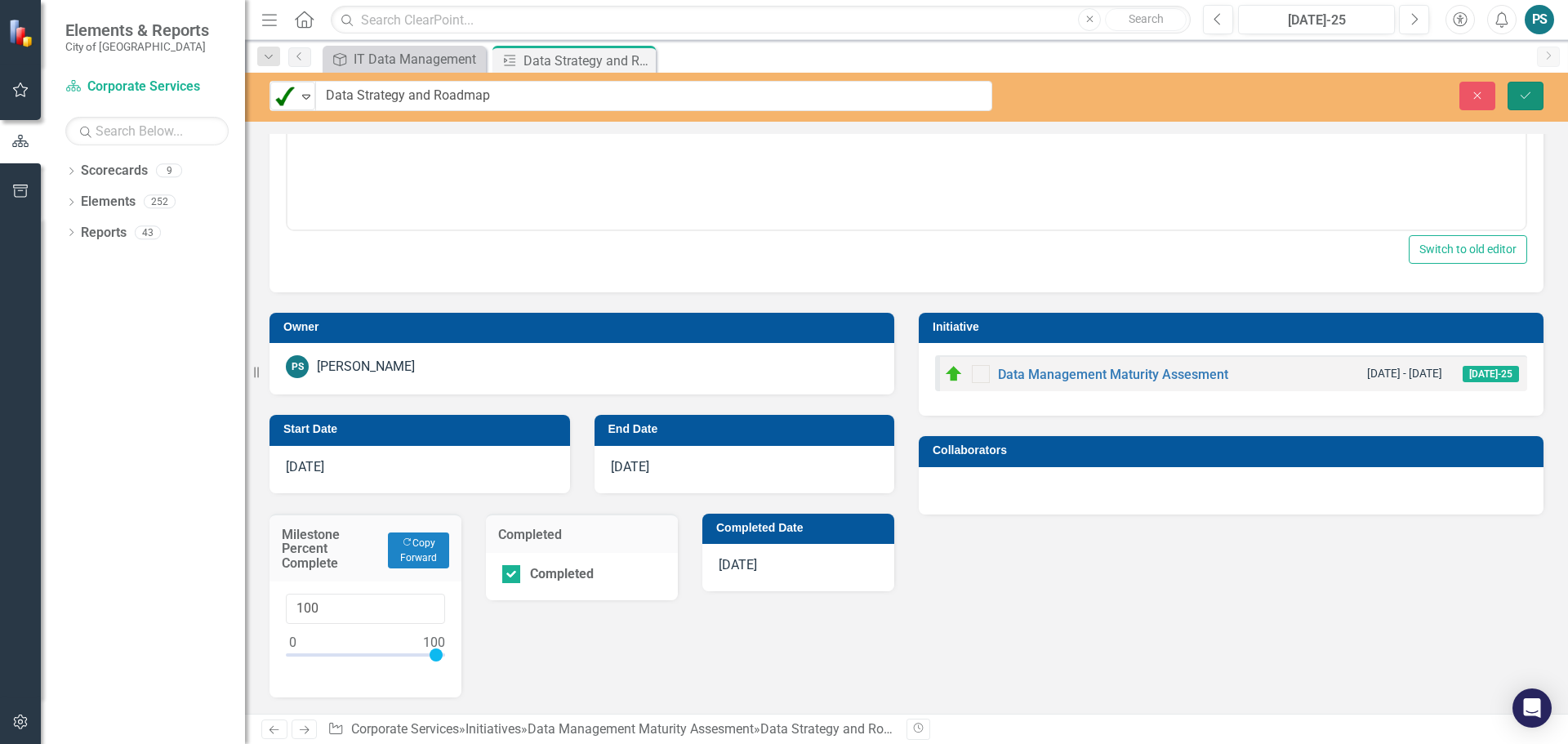
click at [1522, 96] on icon "submit" at bounding box center [1526, 95] width 10 height 7
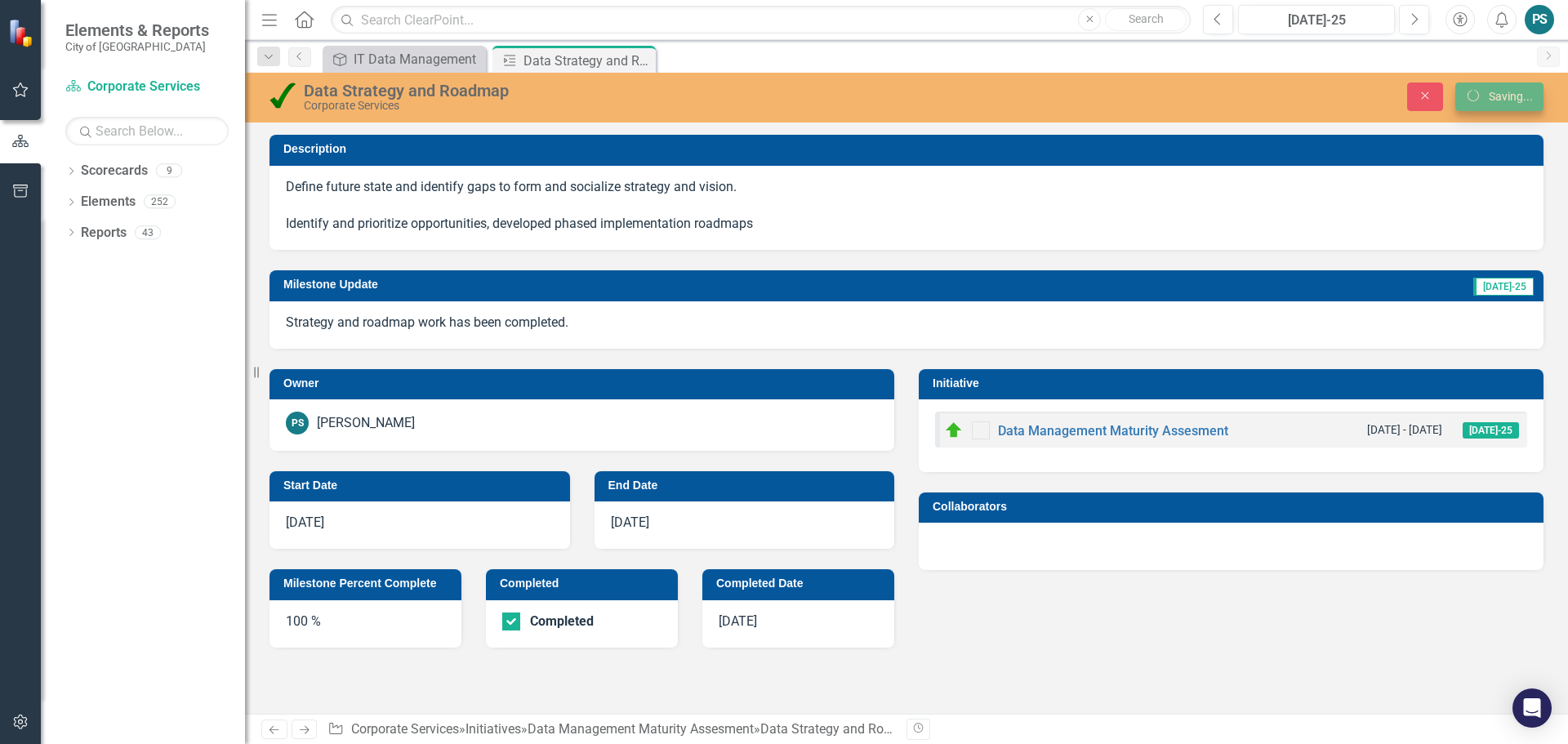
scroll to position [0, 0]
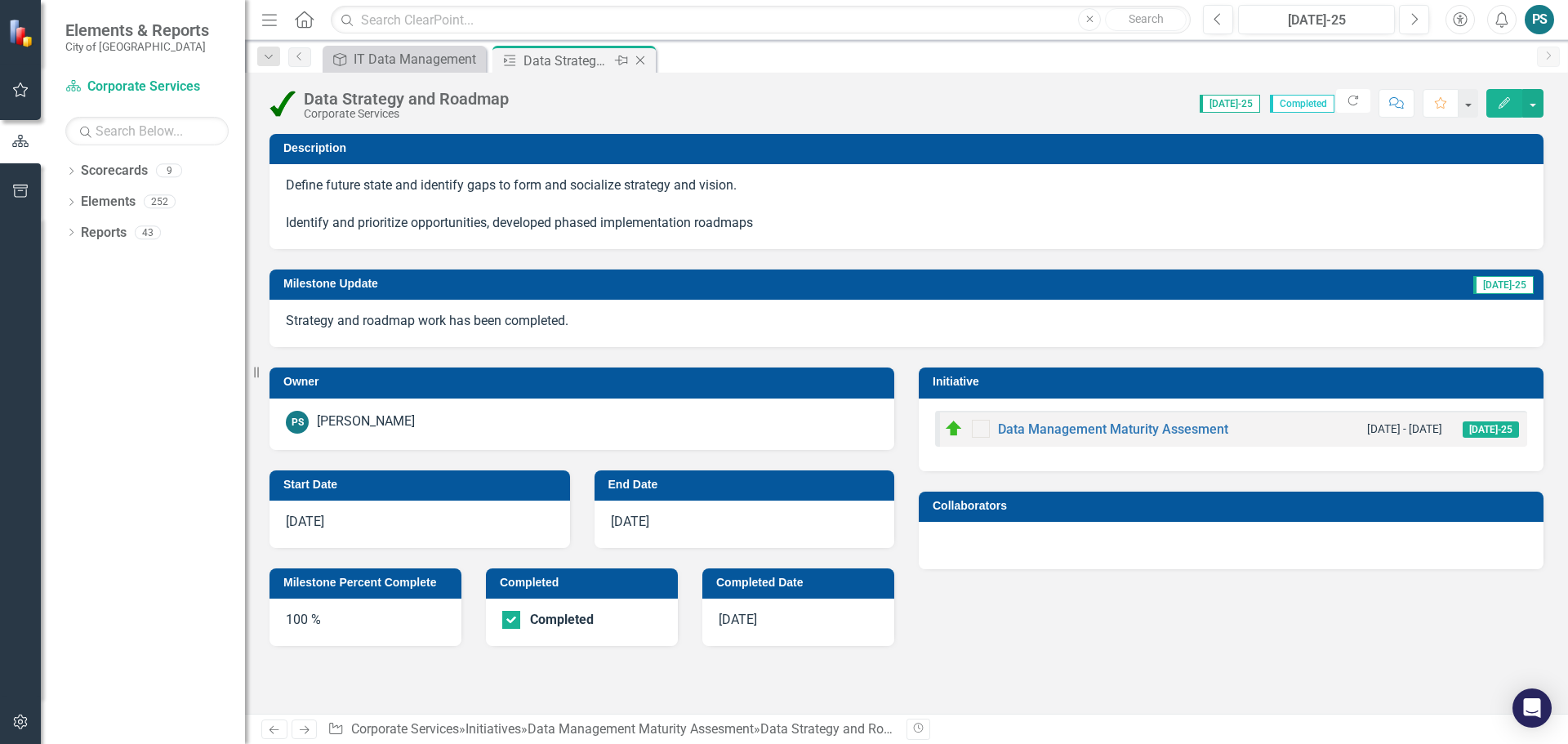
click at [643, 62] on icon "Close" at bounding box center [639, 60] width 16 height 13
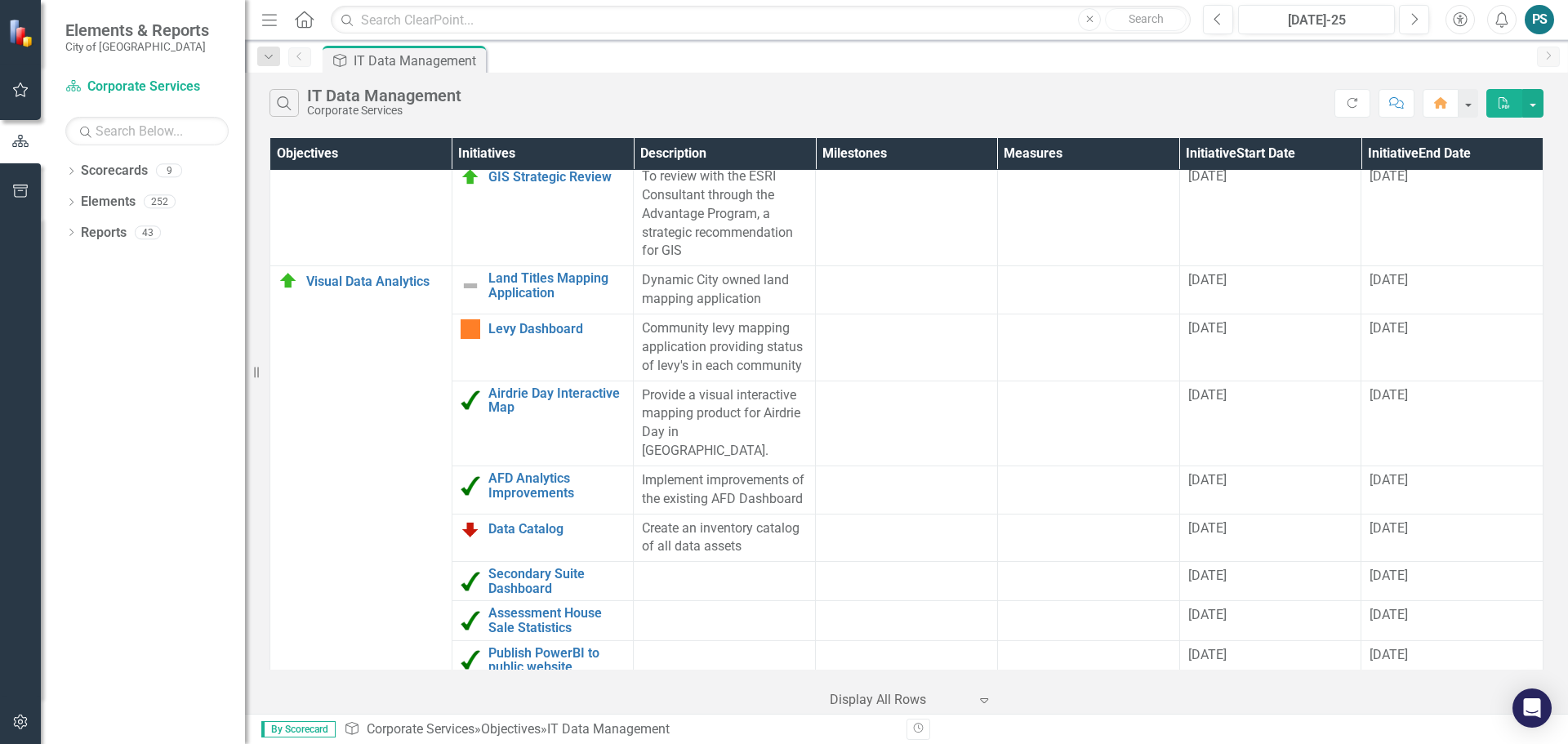
scroll to position [1031, 0]
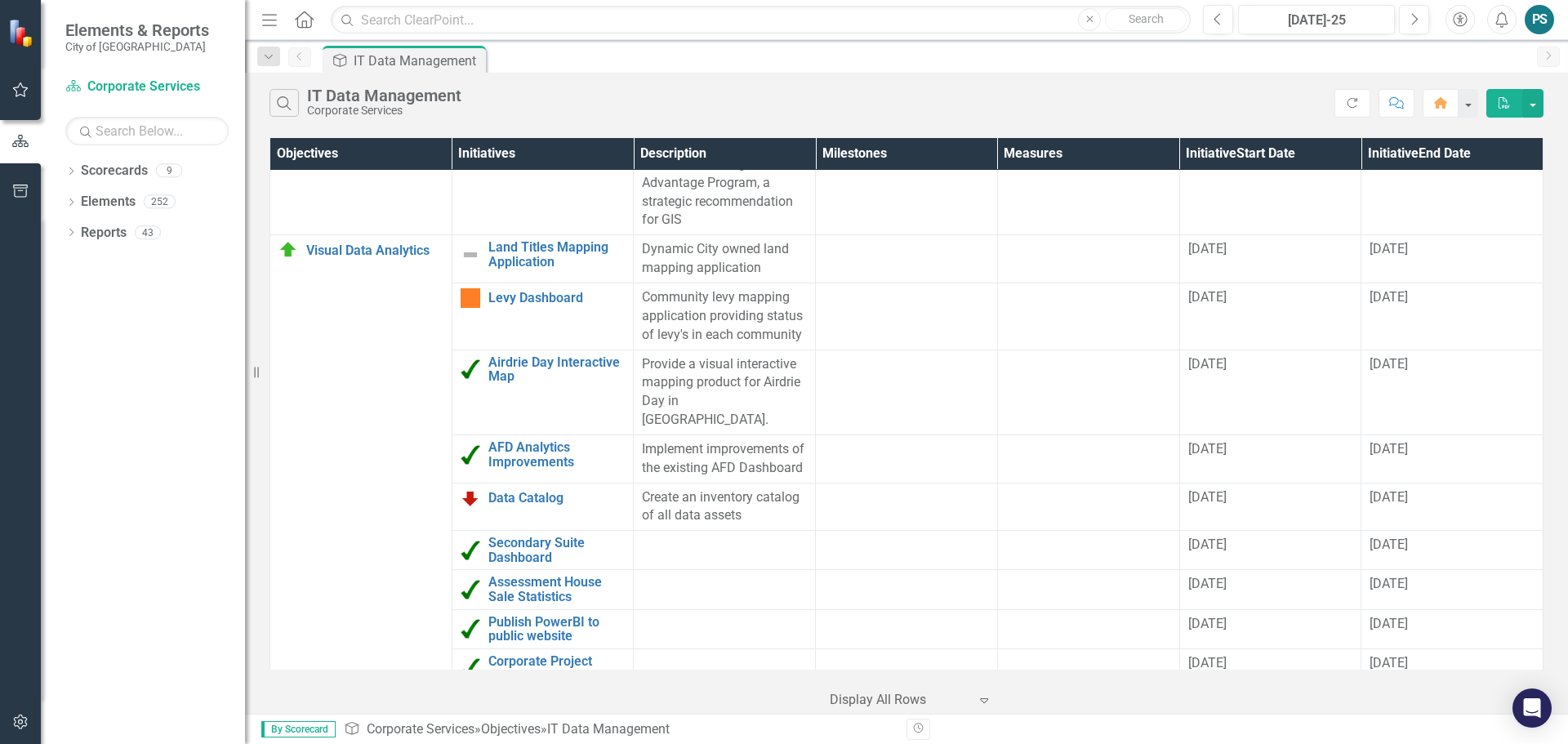
checkbox input "true"
click at [499, 656] on link "Corporate Project Dashboard" at bounding box center [557, 669] width 137 height 29
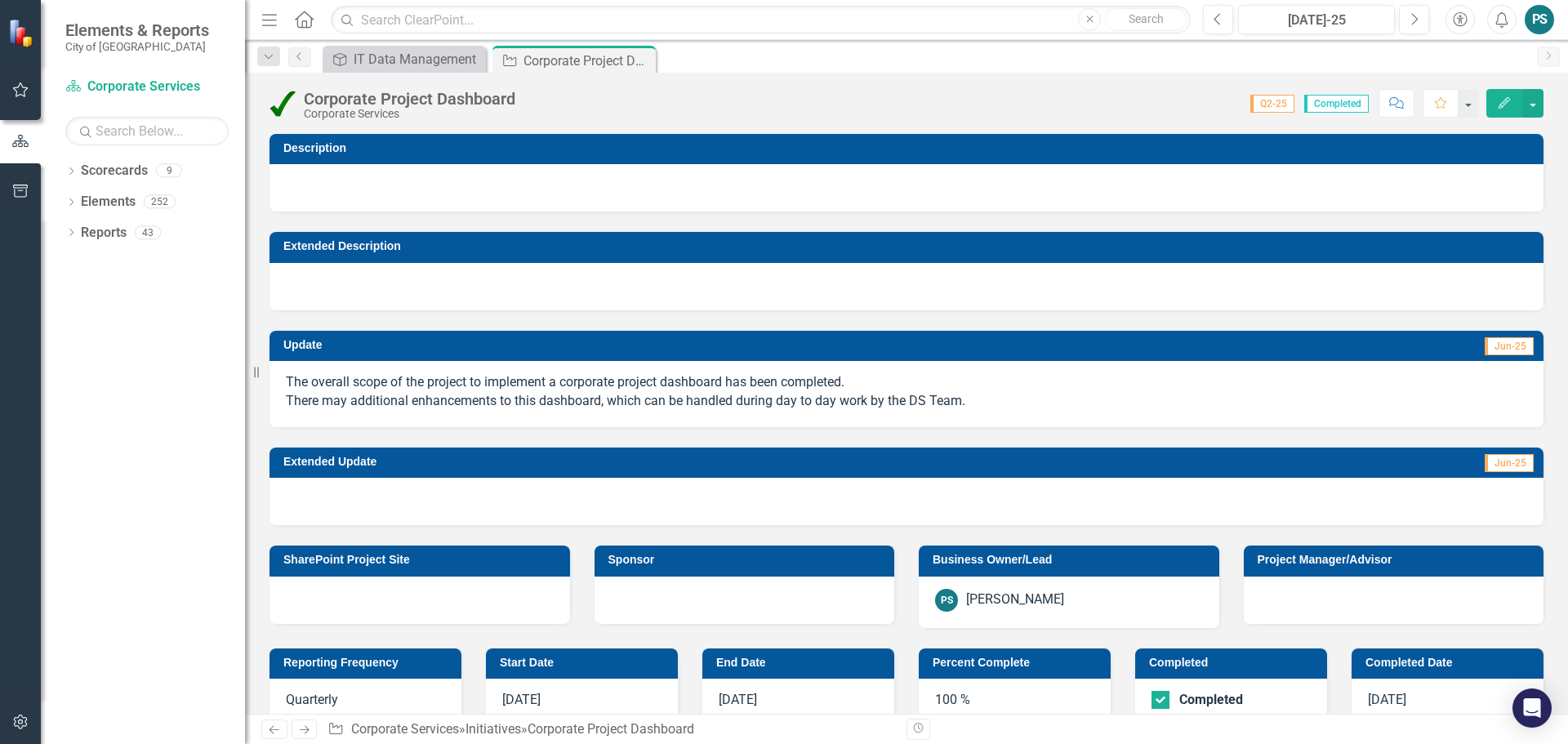
click at [0, 0] on icon "Close" at bounding box center [0, 0] width 0 height 0
